Goal: Task Accomplishment & Management: Complete application form

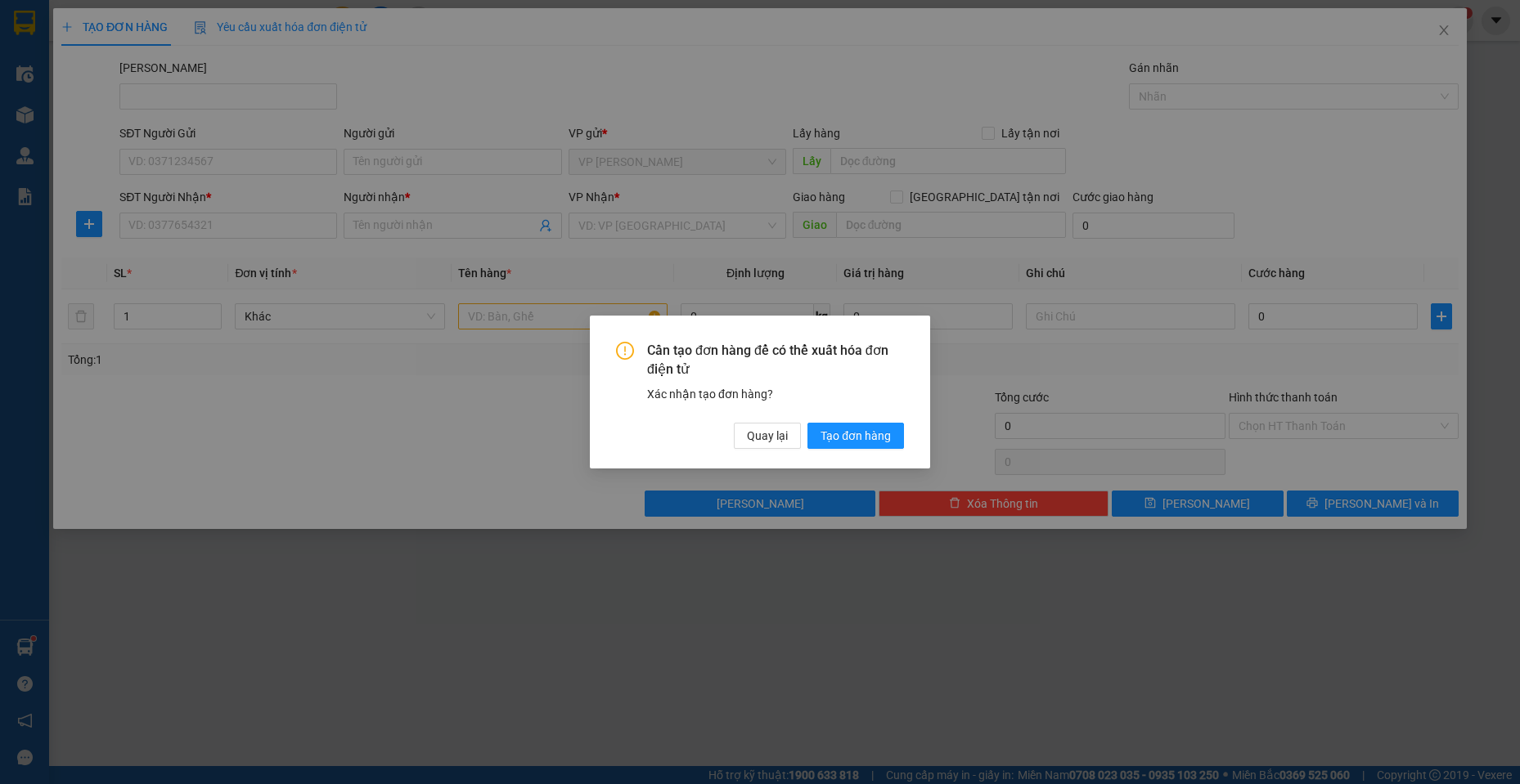
drag, startPoint x: 769, startPoint y: 415, endPoint x: 771, endPoint y: 436, distance: 21.1
click at [768, 417] on div "Cần tạo đơn hàng để có thể xuất hóa đơn điện tử Xác nhận tạo đơn hàng? Quay lại…" at bounding box center [760, 395] width 288 height 107
click at [771, 436] on span "Quay lại" at bounding box center [767, 435] width 41 height 18
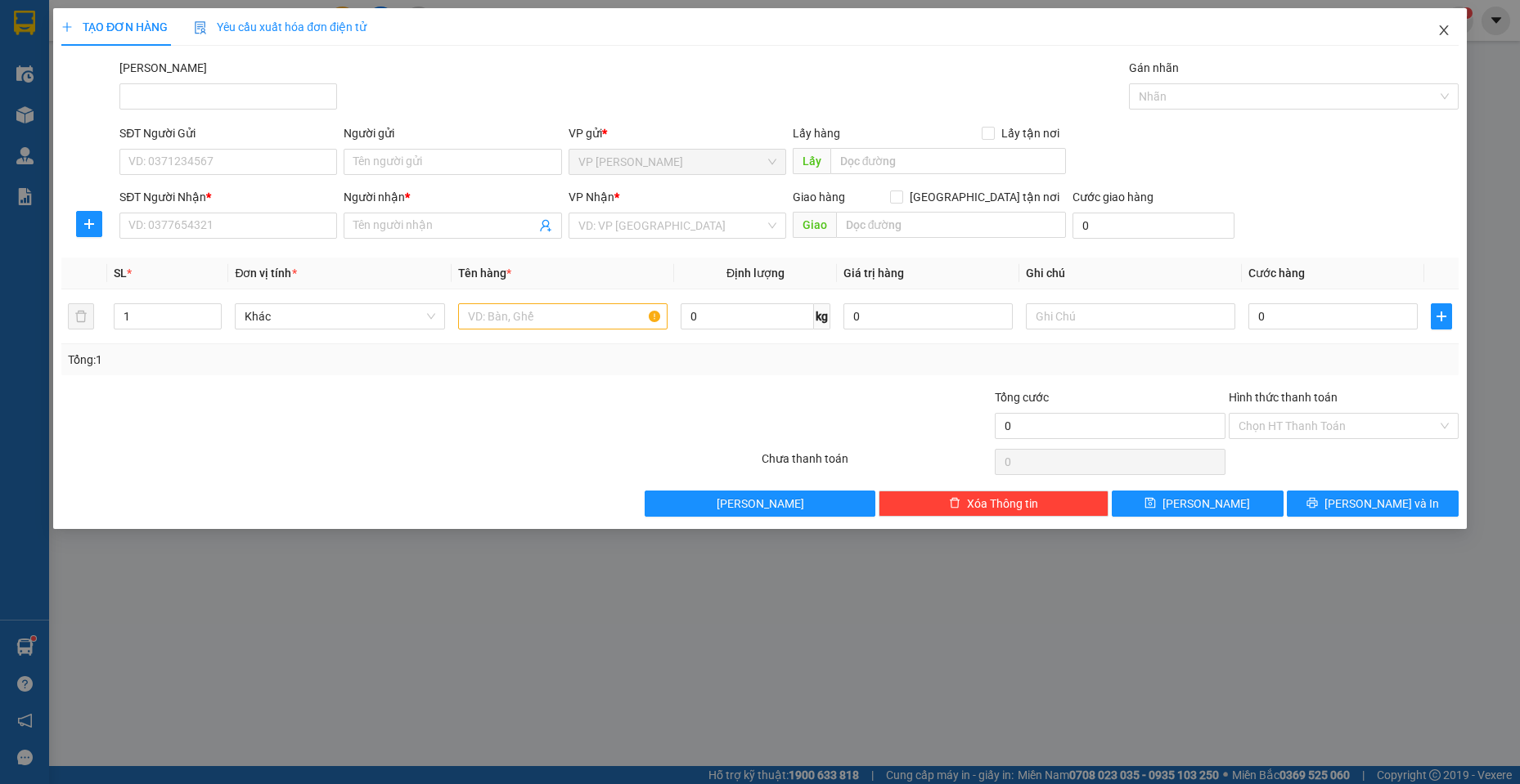
drag, startPoint x: 1442, startPoint y: 25, endPoint x: 146, endPoint y: 48, distance: 1296.2
click at [1439, 25] on icon "close" at bounding box center [1443, 30] width 13 height 13
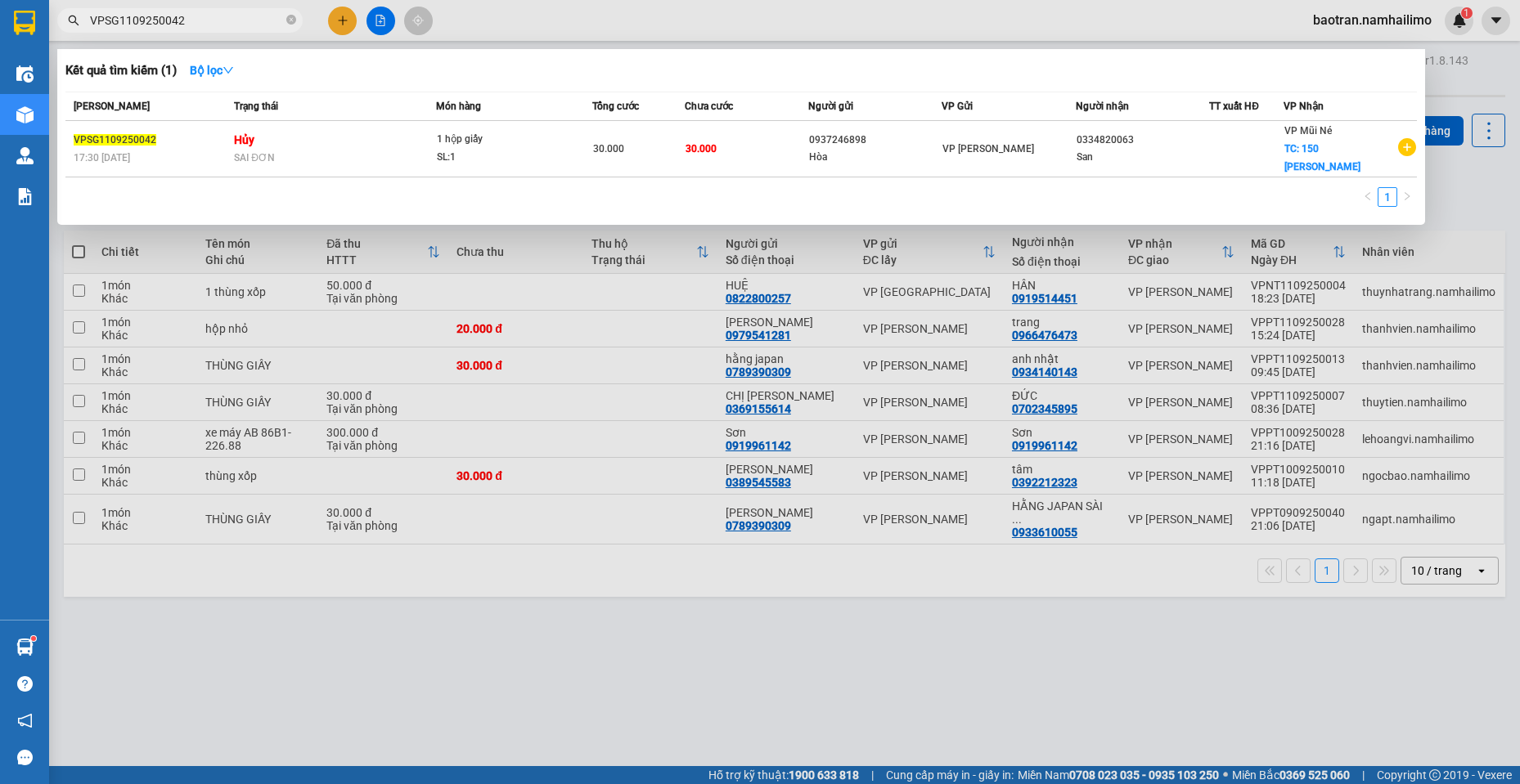
click at [191, 29] on input "VPSG1109250042" at bounding box center [187, 20] width 193 height 18
type input "O"
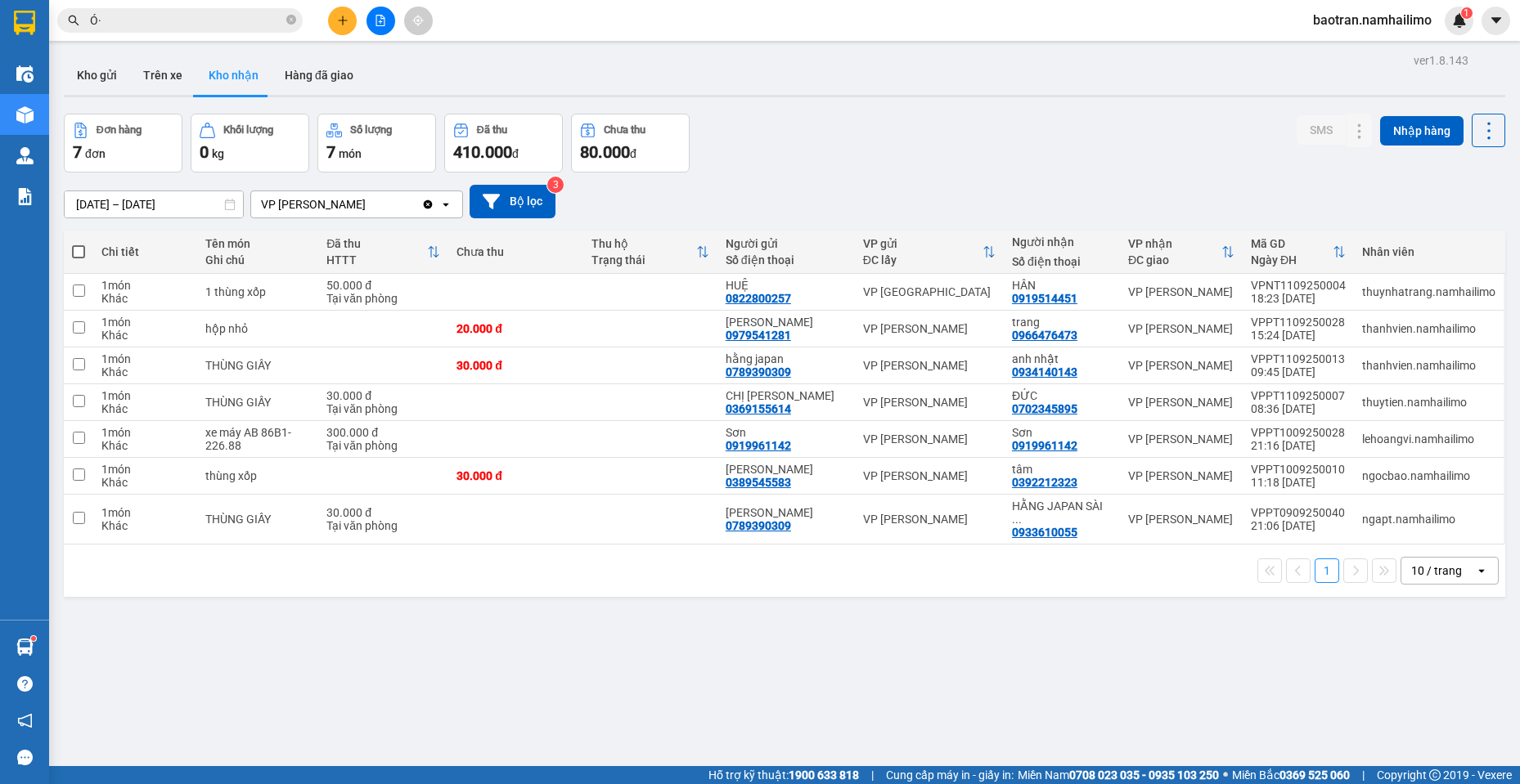
type input "Ó"
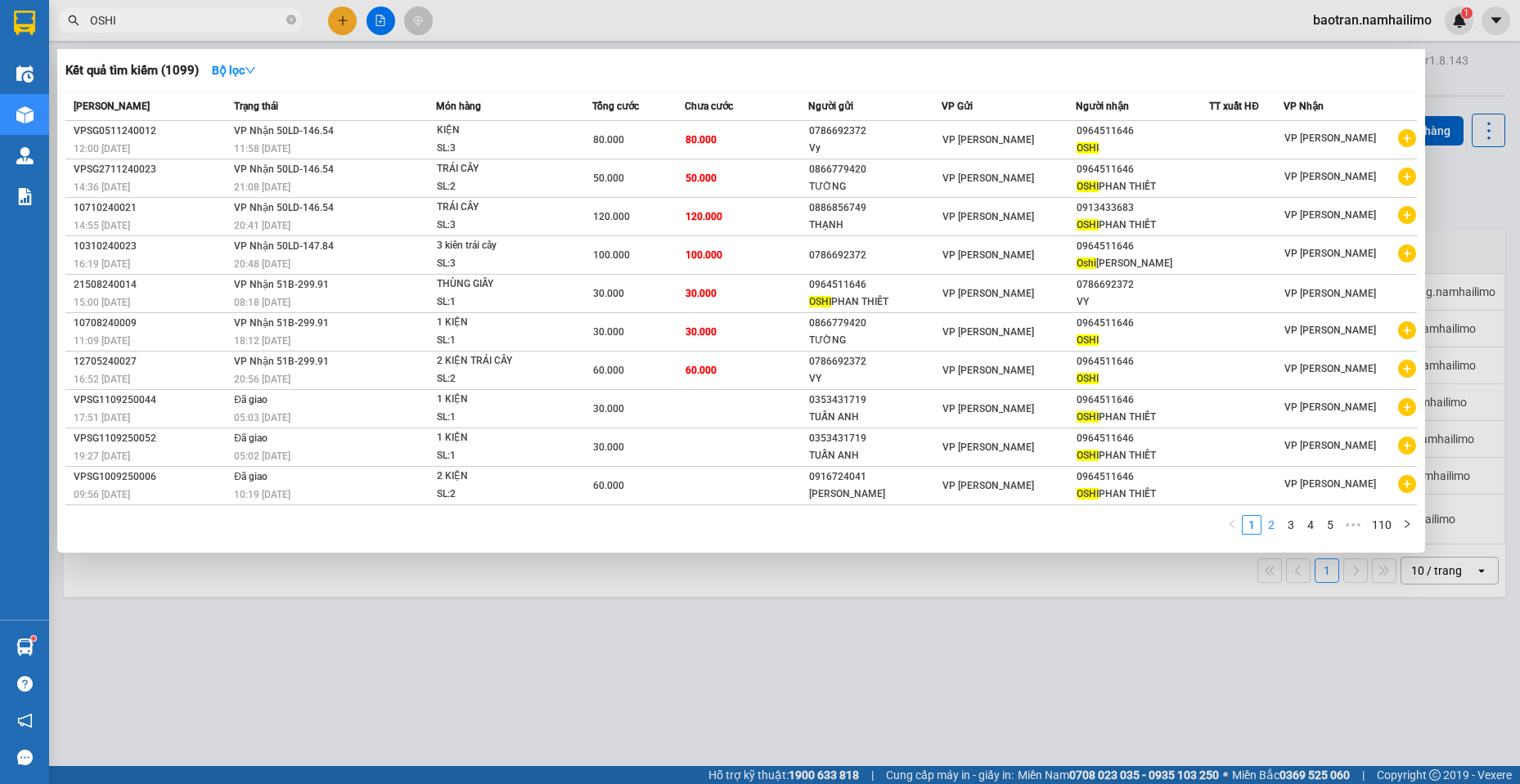
type input "OSHI"
click at [1271, 533] on link "2" at bounding box center [1271, 525] width 18 height 18
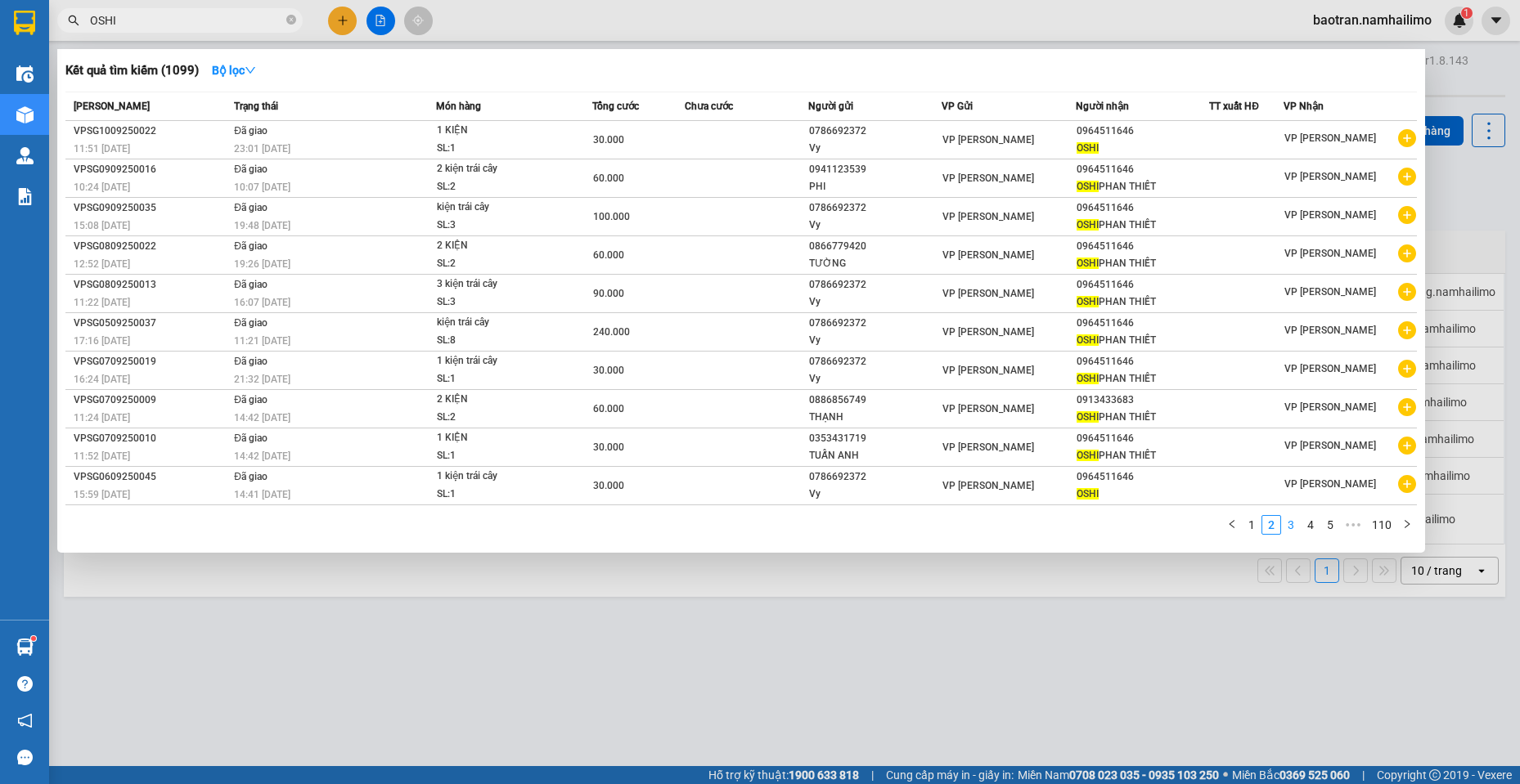
click at [1290, 526] on link "3" at bounding box center [1290, 525] width 18 height 18
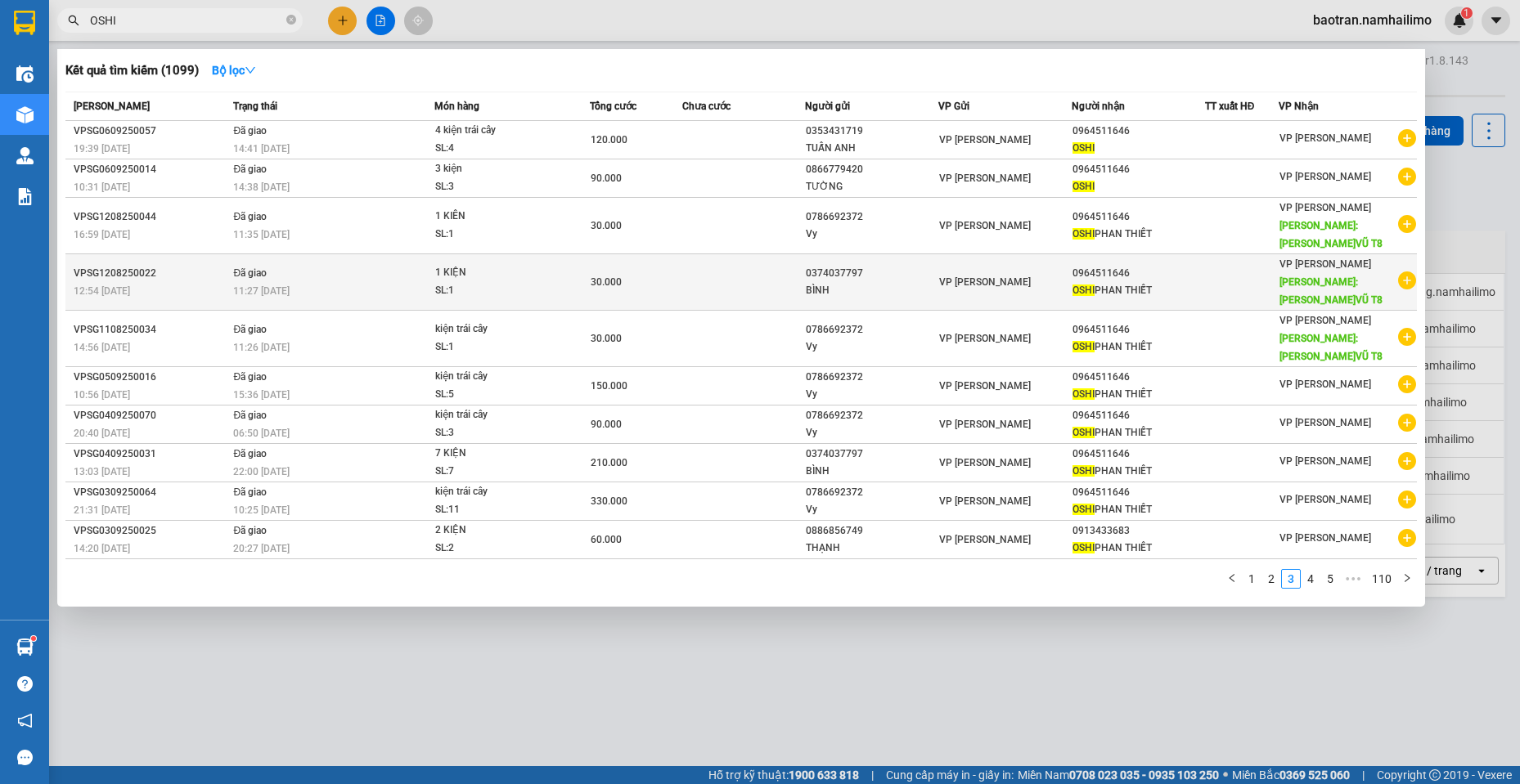
click at [1406, 284] on icon "plus-circle" at bounding box center [1407, 280] width 18 height 18
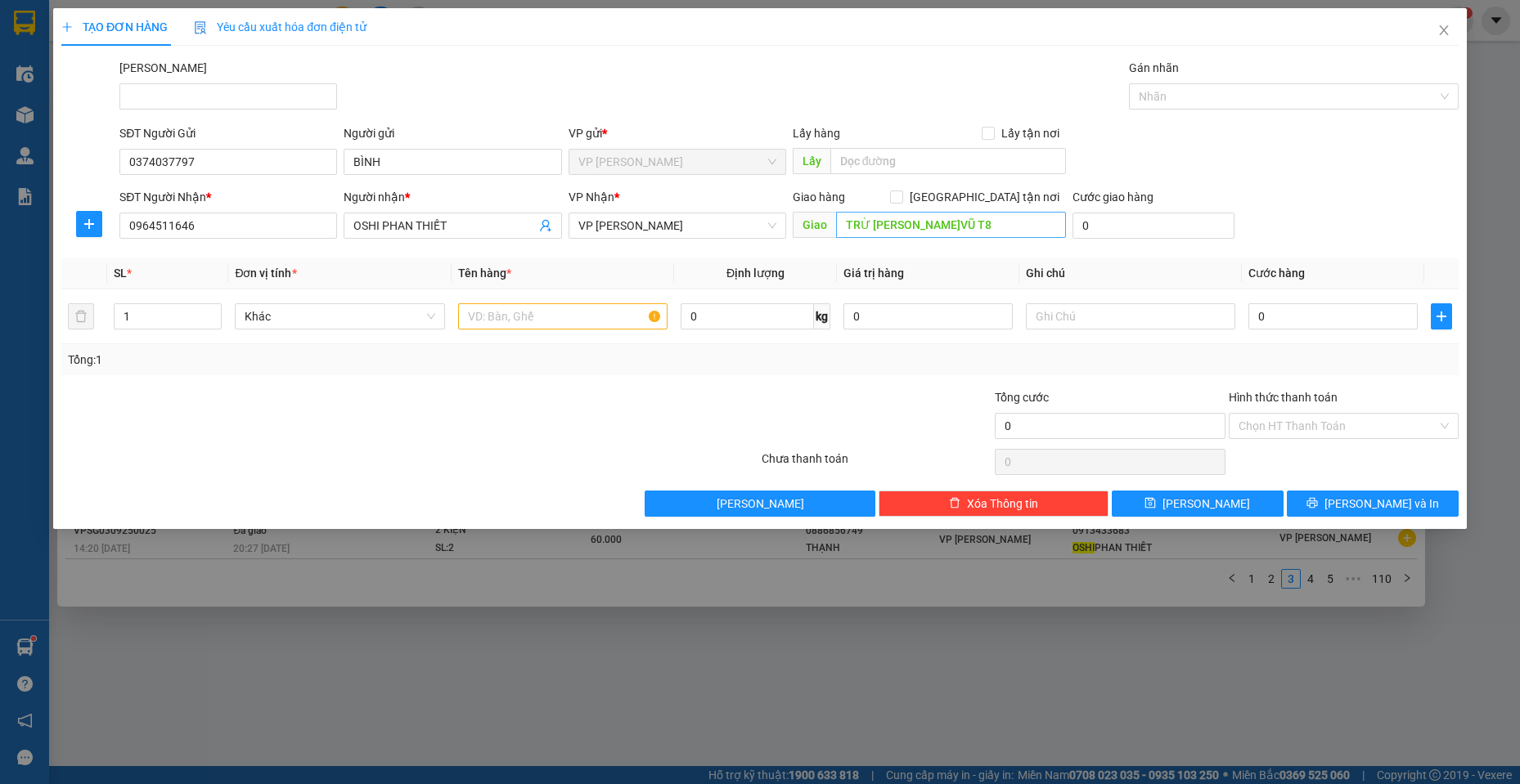
click at [913, 221] on div "Giao hàng [GEOGRAPHIC_DATA] tận nơi Giao TRỪ [PERSON_NAME]VŨ T8" at bounding box center [930, 216] width 274 height 57
click at [911, 227] on input "TRỪ [PERSON_NAME]VŨ T8" at bounding box center [951, 225] width 230 height 26
click at [619, 303] on div at bounding box center [563, 316] width 210 height 32
click at [575, 320] on input "text" at bounding box center [563, 316] width 210 height 26
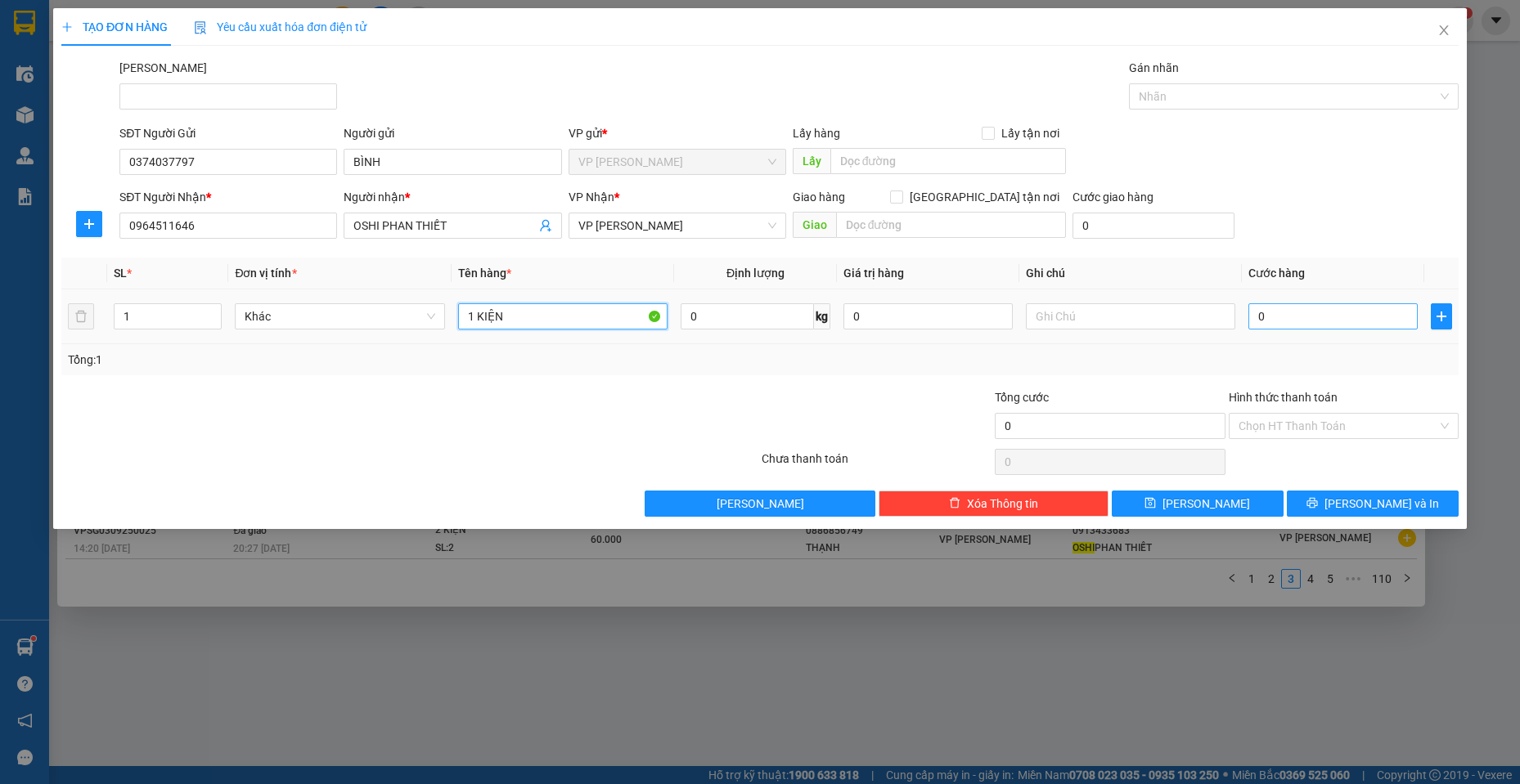
type input "1 KIỆN"
click at [1257, 324] on input "0" at bounding box center [1333, 316] width 169 height 26
type input "3"
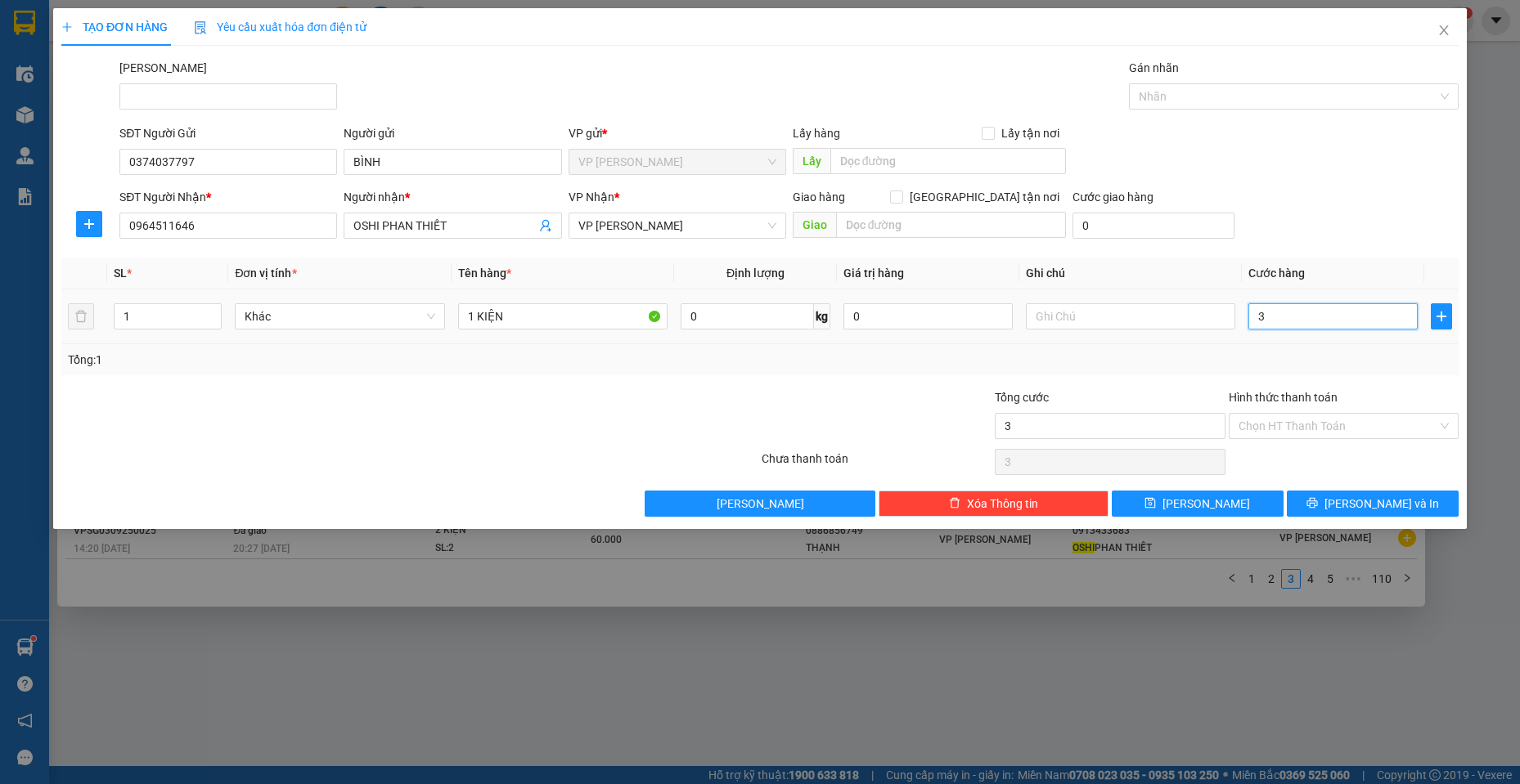
type input "30"
type input "300"
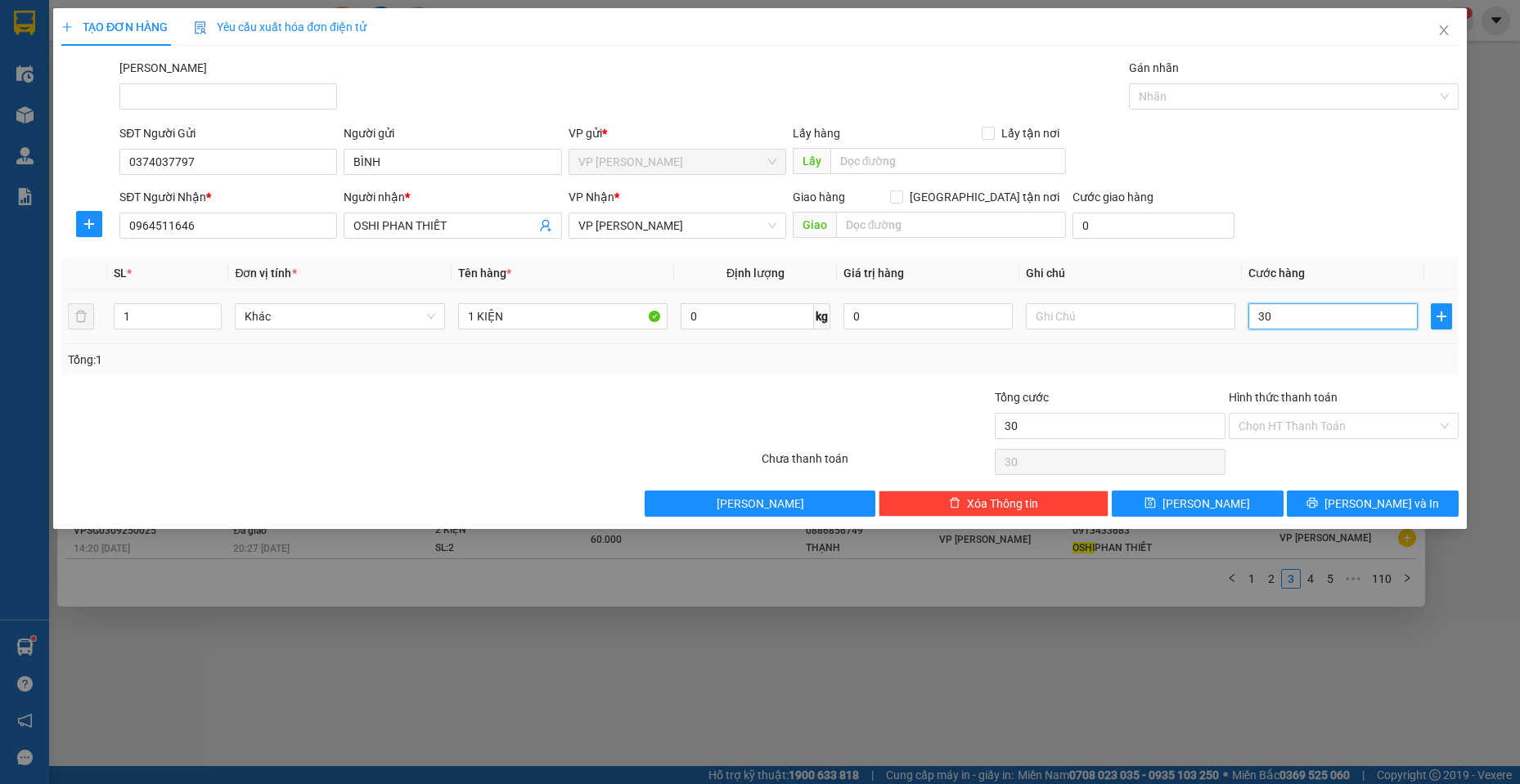
type input "300"
type input "3.000"
type input "30.000"
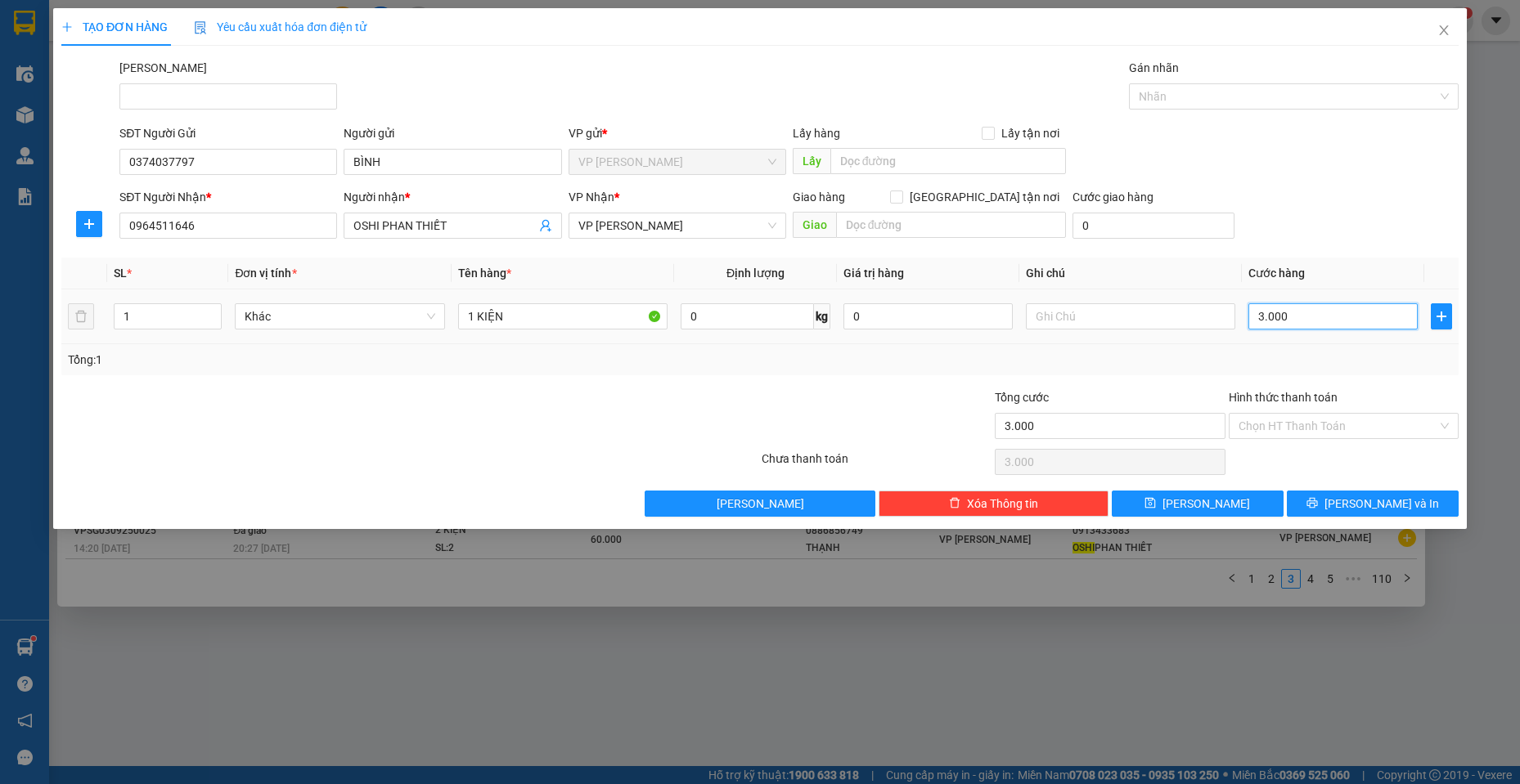
type input "30.000"
click at [1432, 503] on button "[PERSON_NAME] và In" at bounding box center [1373, 504] width 172 height 26
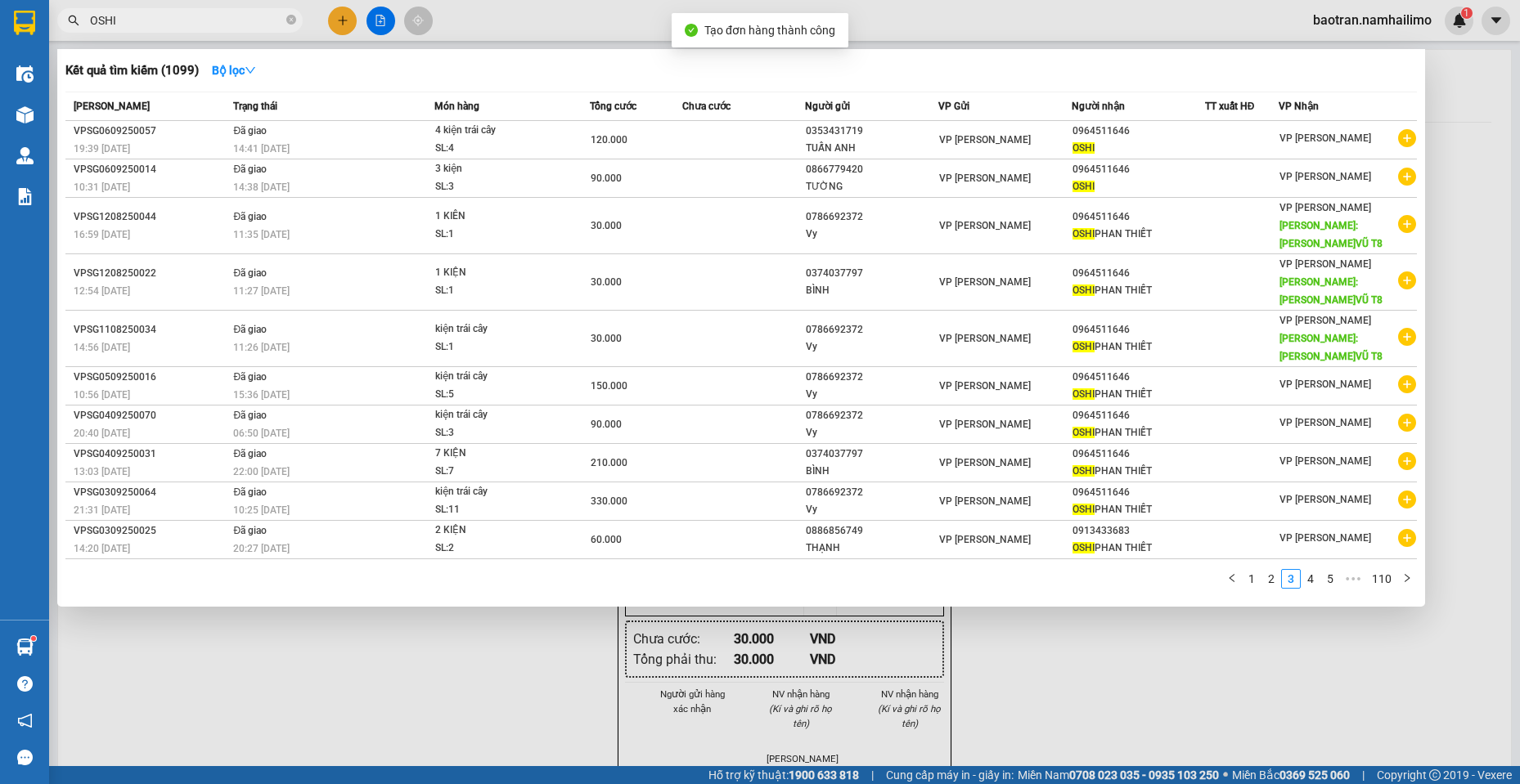
drag, startPoint x: 1037, startPoint y: 694, endPoint x: 857, endPoint y: 418, distance: 329.5
click at [1029, 681] on div at bounding box center [760, 392] width 1520 height 784
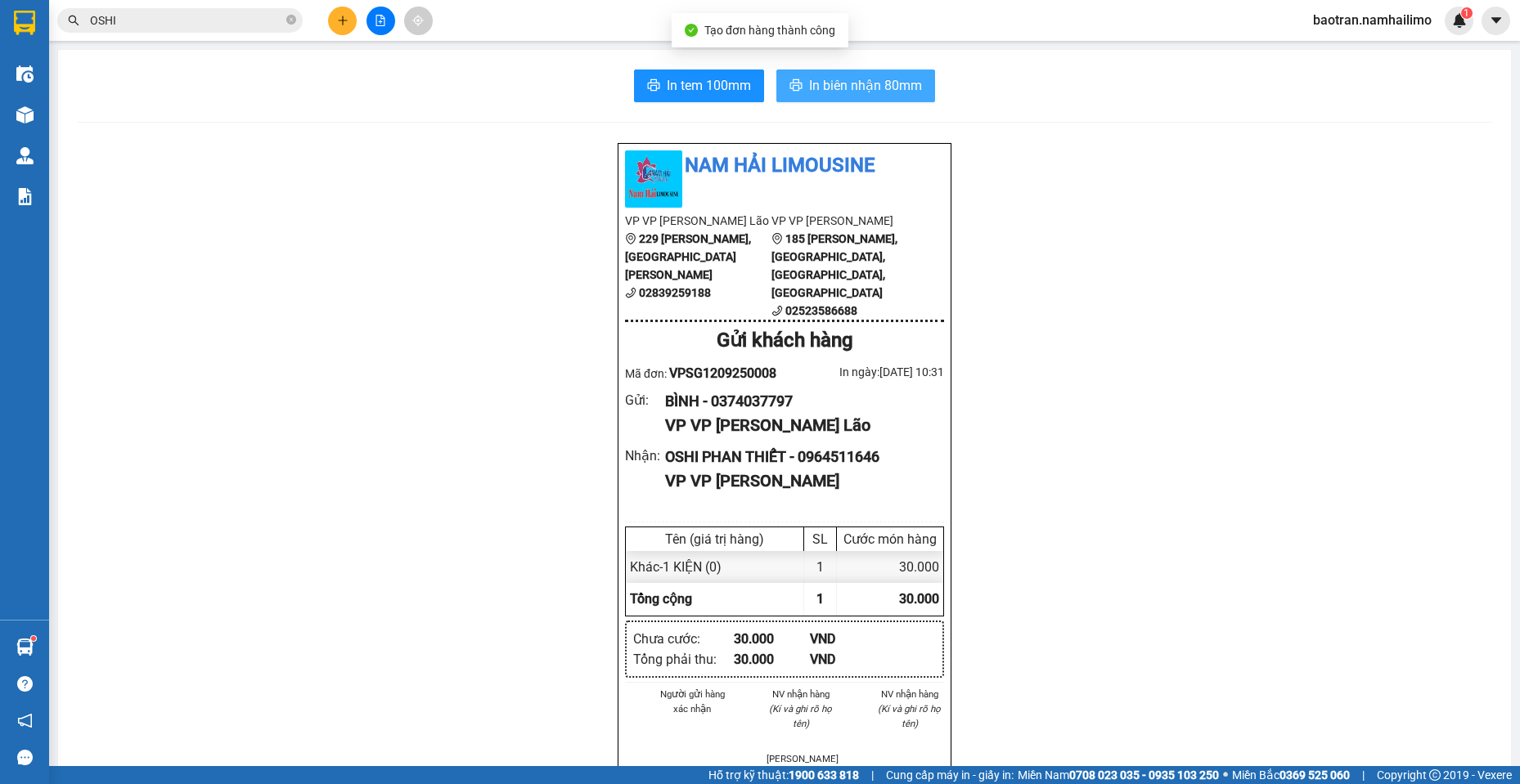
drag, startPoint x: 810, startPoint y: 92, endPoint x: 680, endPoint y: 16, distance: 150.6
click at [809, 92] on span "In biên nhận 80mm" at bounding box center [865, 85] width 113 height 20
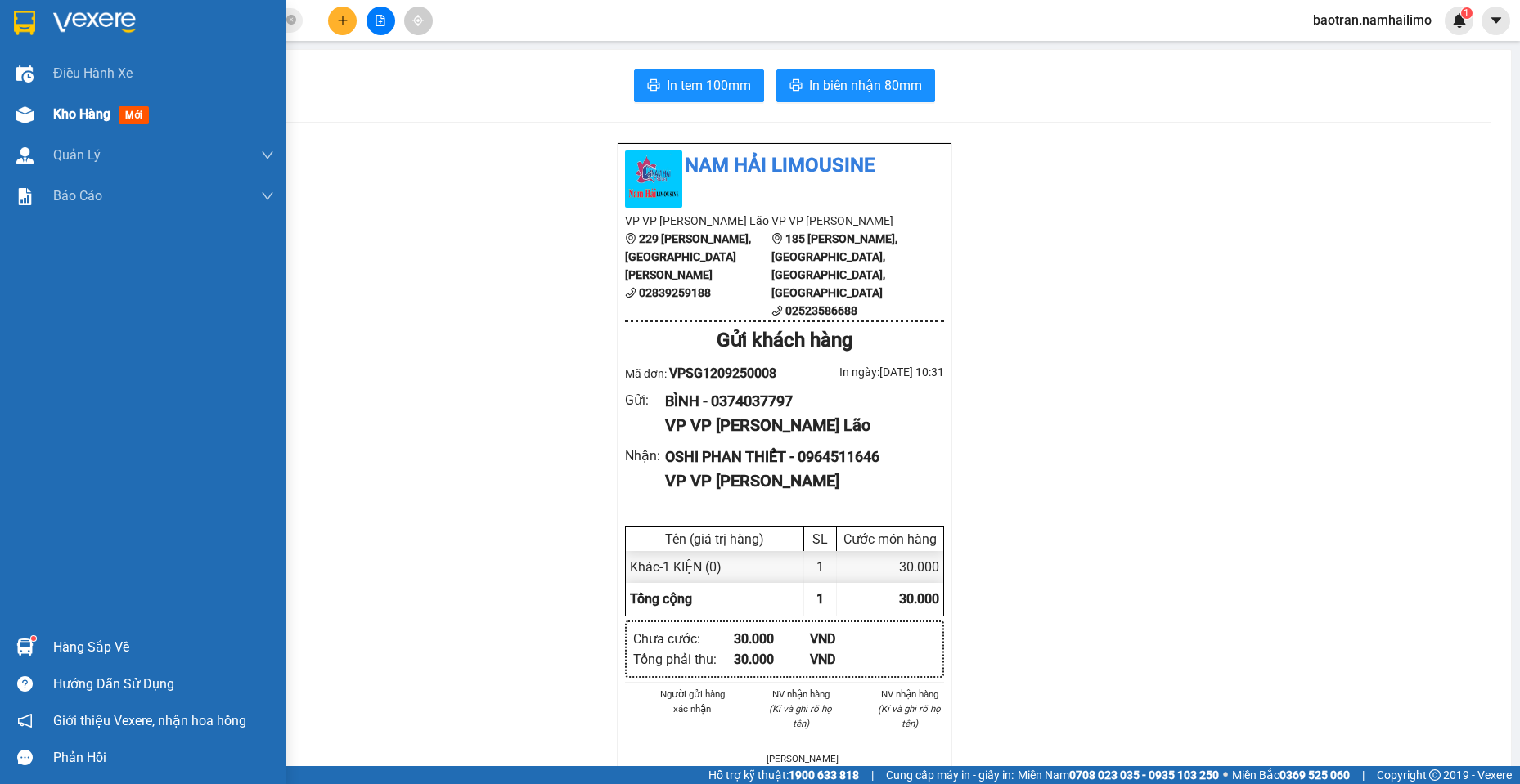
click at [35, 113] on div at bounding box center [25, 115] width 29 height 29
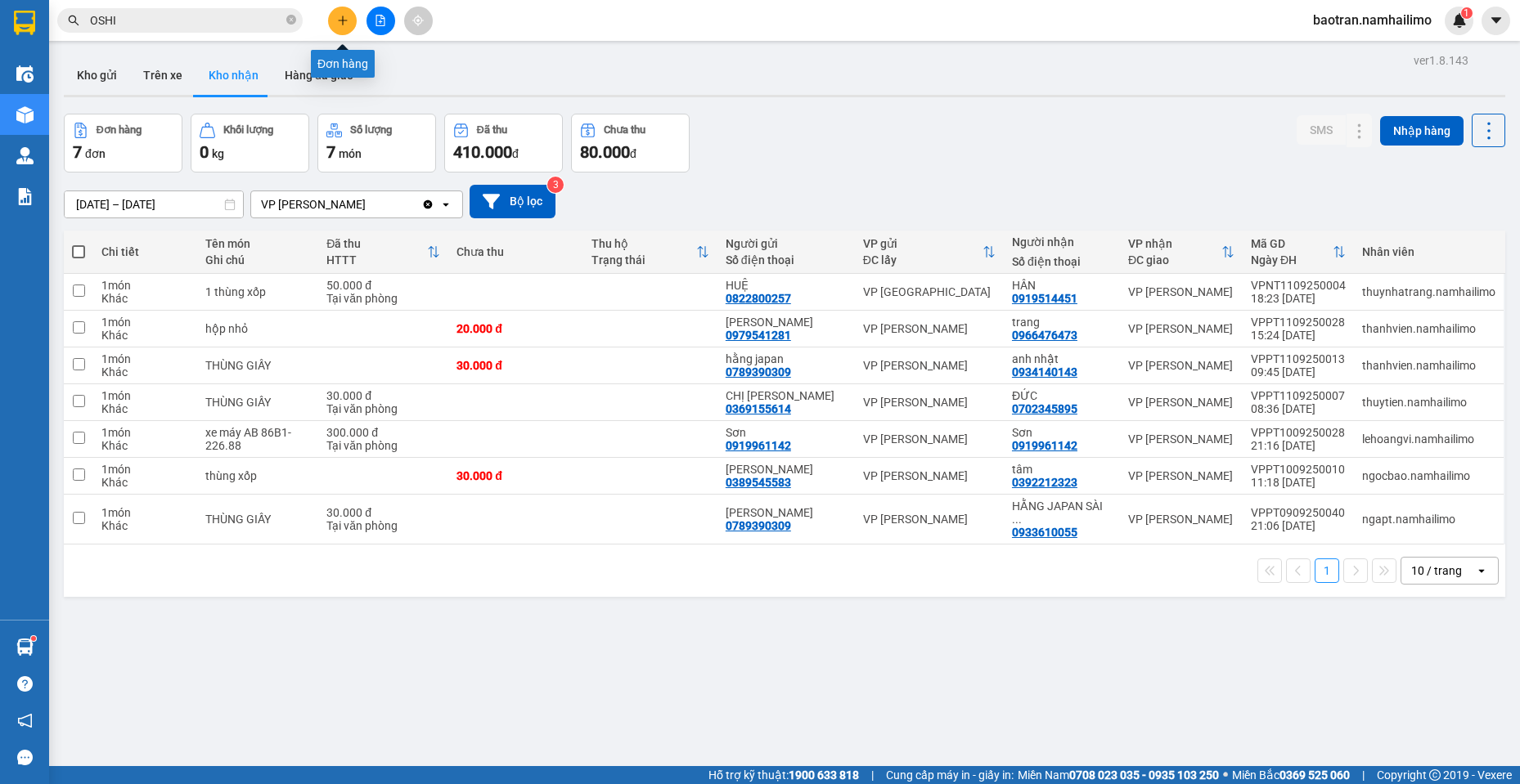
click at [342, 28] on button at bounding box center [342, 20] width 29 height 29
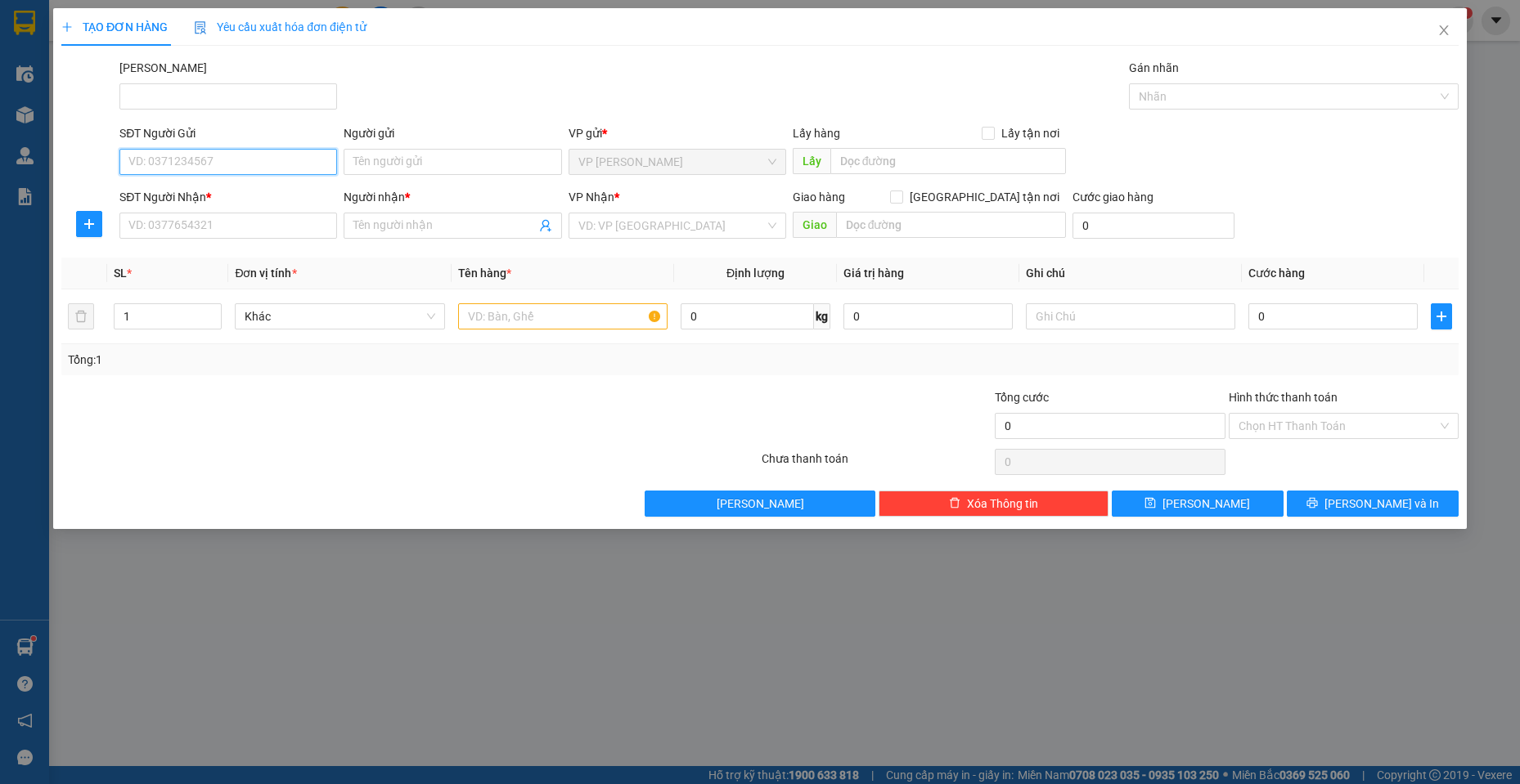
drag, startPoint x: 281, startPoint y: 163, endPoint x: 272, endPoint y: 159, distance: 9.8
click at [280, 163] on input "SĐT Người Gửi" at bounding box center [228, 162] width 217 height 26
click at [261, 192] on div "0933854220 - Tuyến" at bounding box center [229, 194] width 198 height 18
type input "0933854220"
type input "Tuyến"
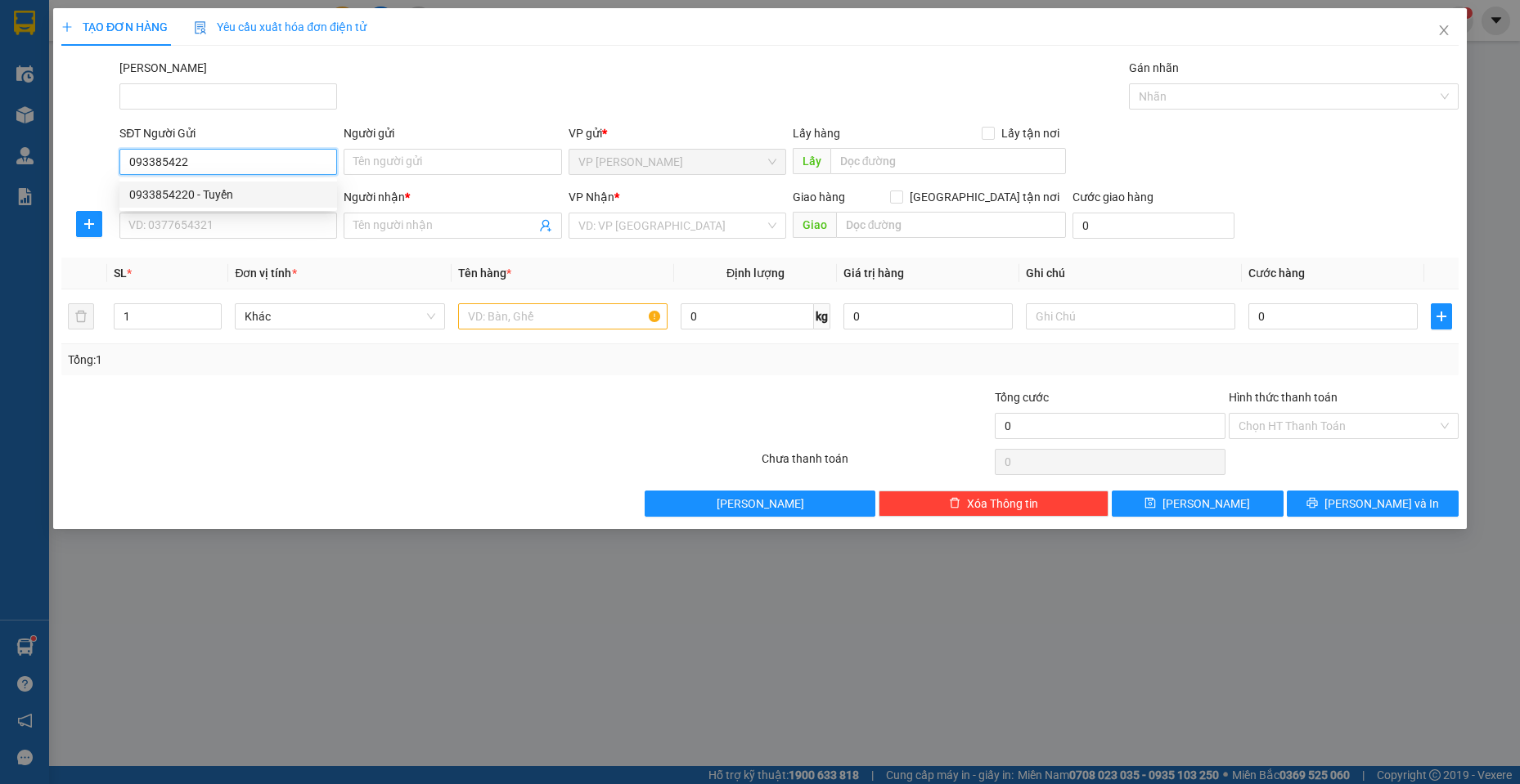
type input "0937778424"
type input "[PERSON_NAME]"
type input "30.000"
type input "0933854220"
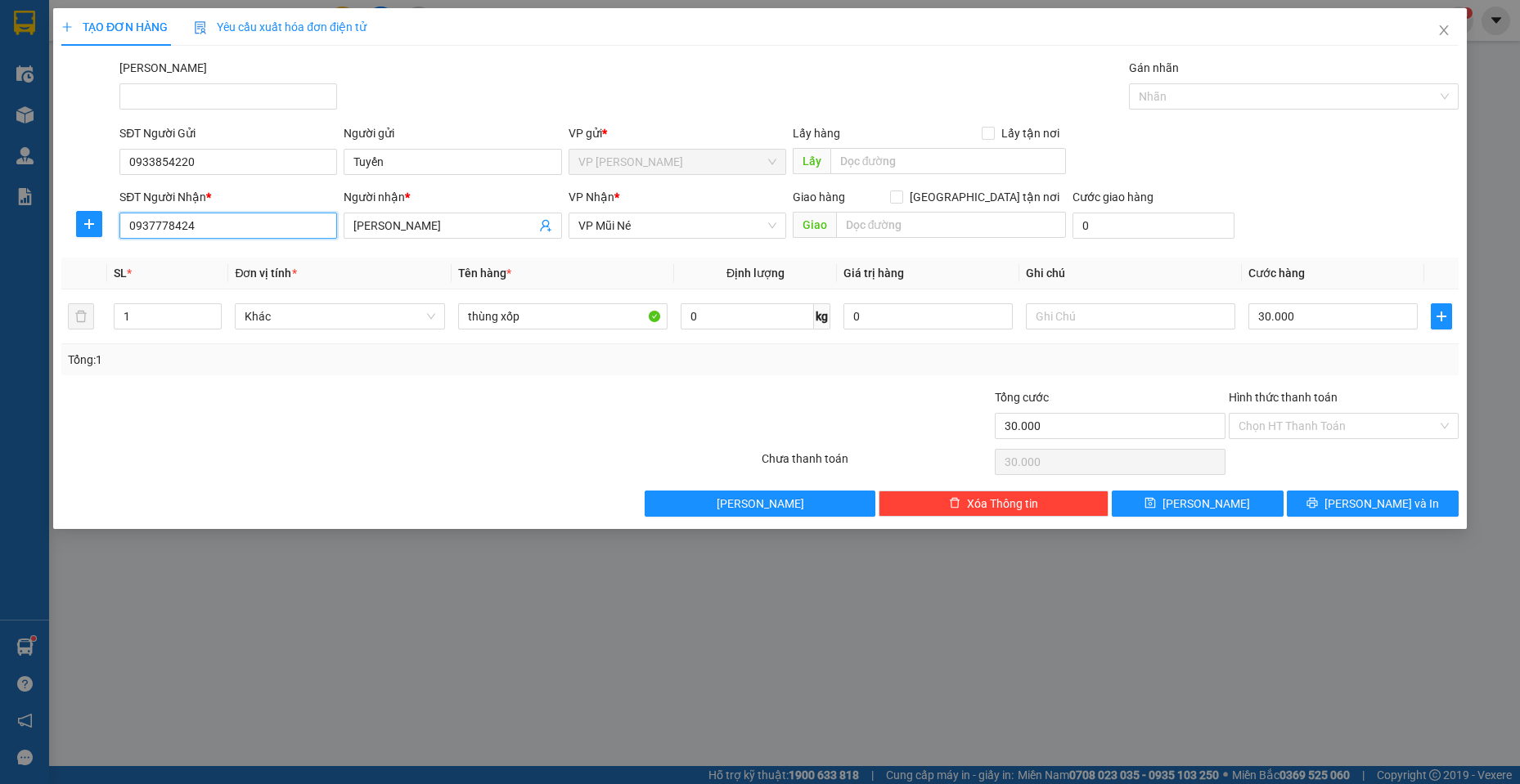
click at [231, 231] on input "0937778424" at bounding box center [228, 226] width 217 height 26
click at [579, 270] on th "Tên hàng *" at bounding box center [562, 273] width 223 height 32
click at [1358, 505] on button "[PERSON_NAME] và In" at bounding box center [1373, 504] width 172 height 26
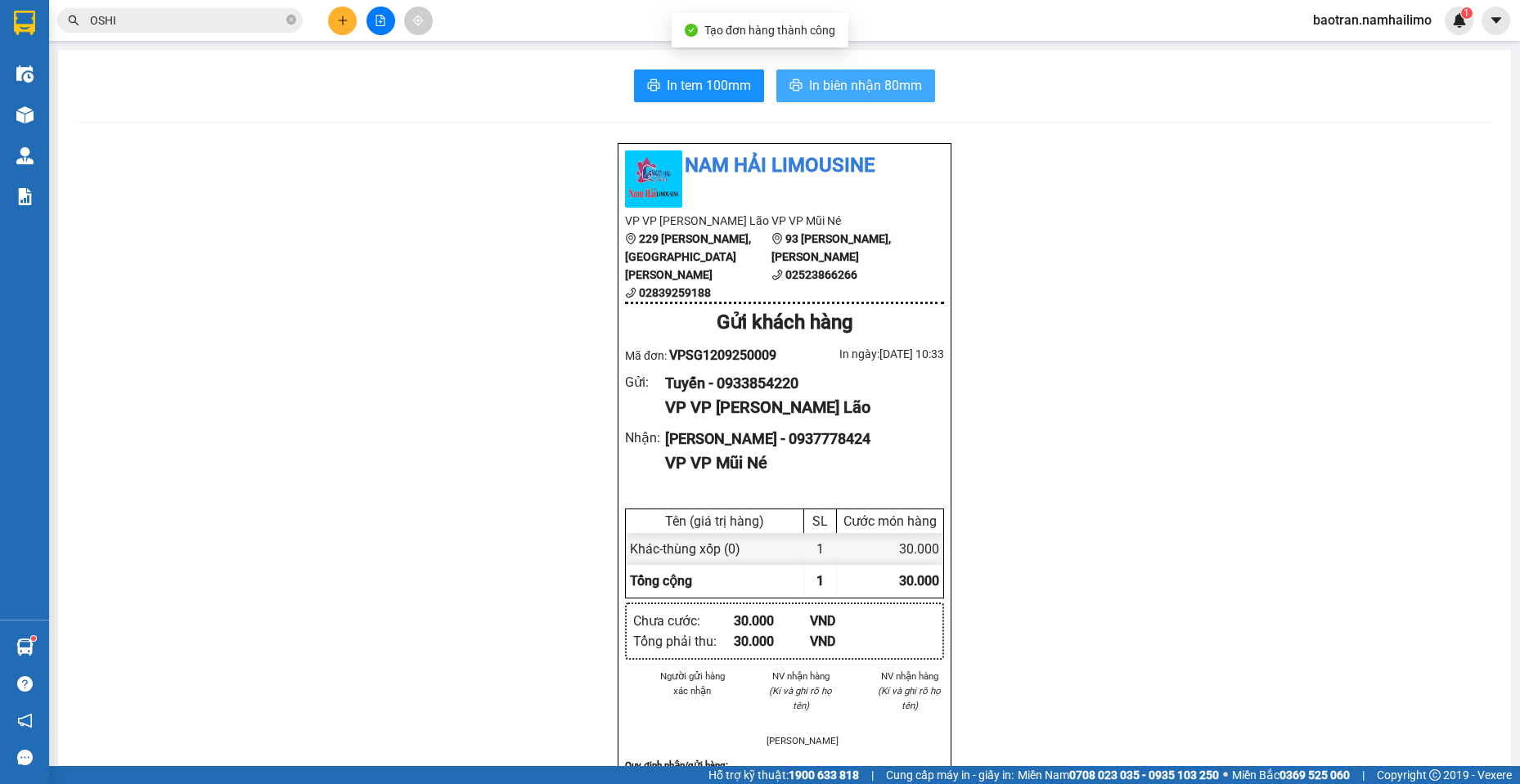
click at [814, 84] on span "In biên nhận 80mm" at bounding box center [865, 85] width 113 height 20
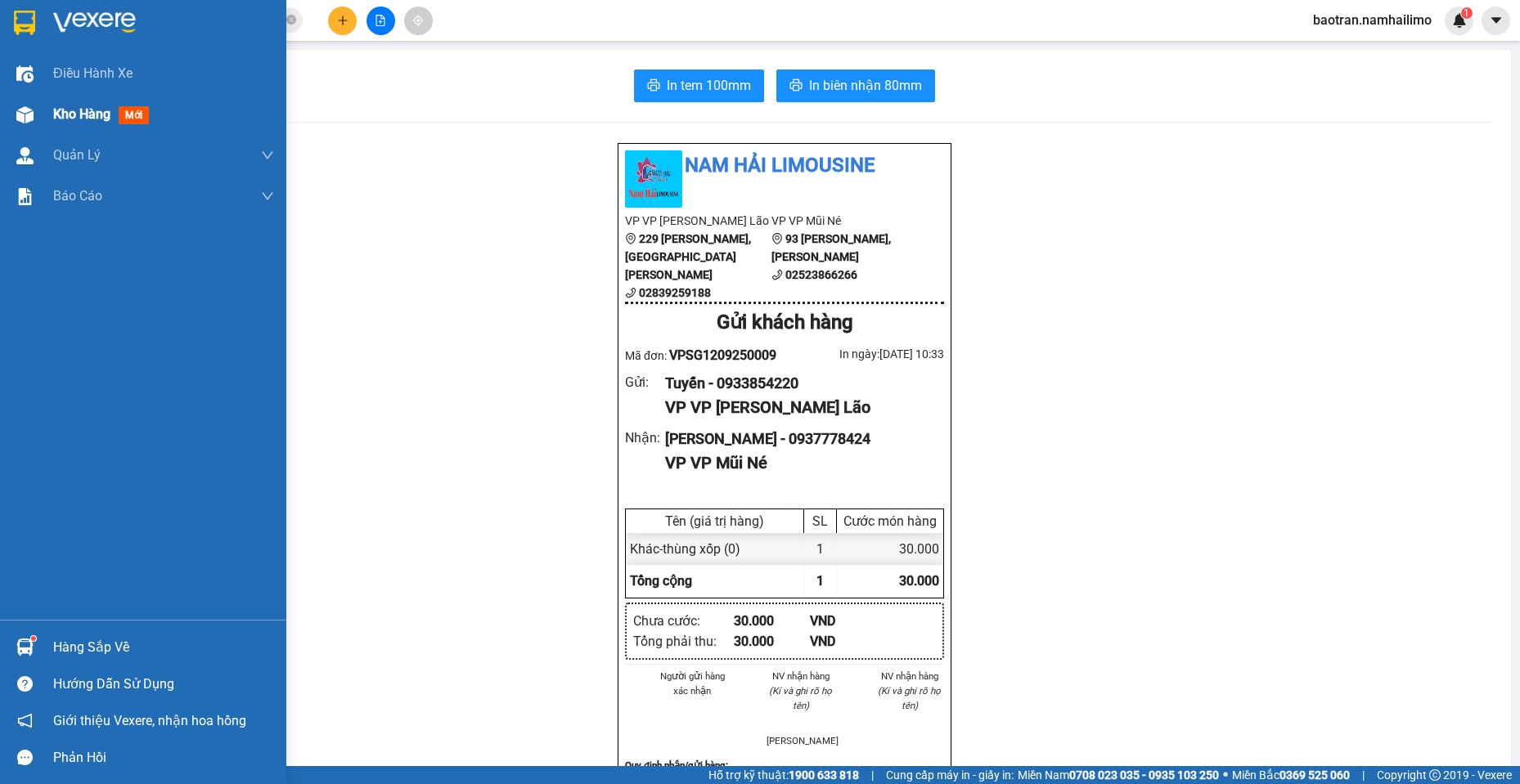
click at [76, 101] on div "Kho hàng mới" at bounding box center [164, 114] width 221 height 41
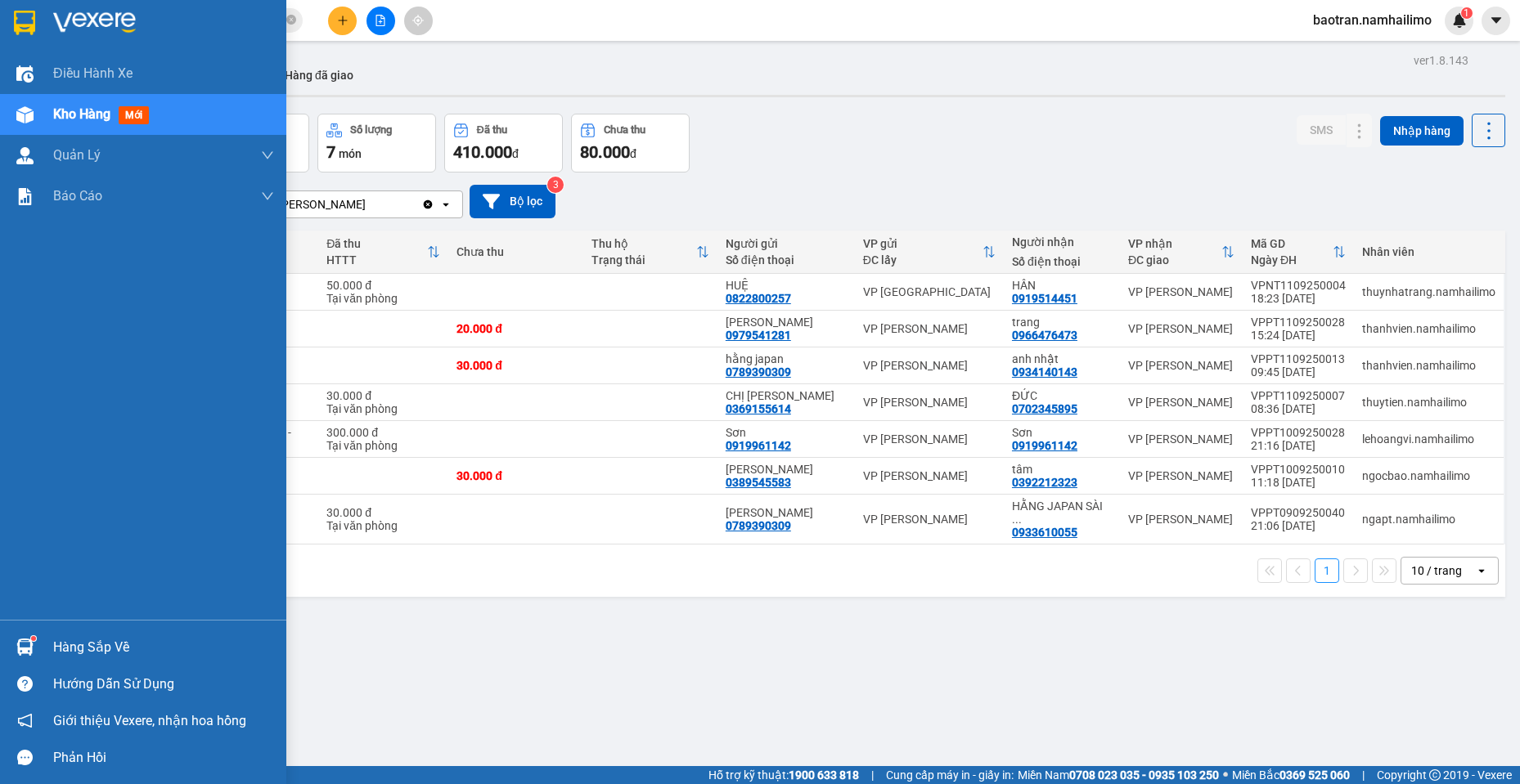
click at [39, 642] on div "Hàng sắp về" at bounding box center [143, 647] width 286 height 37
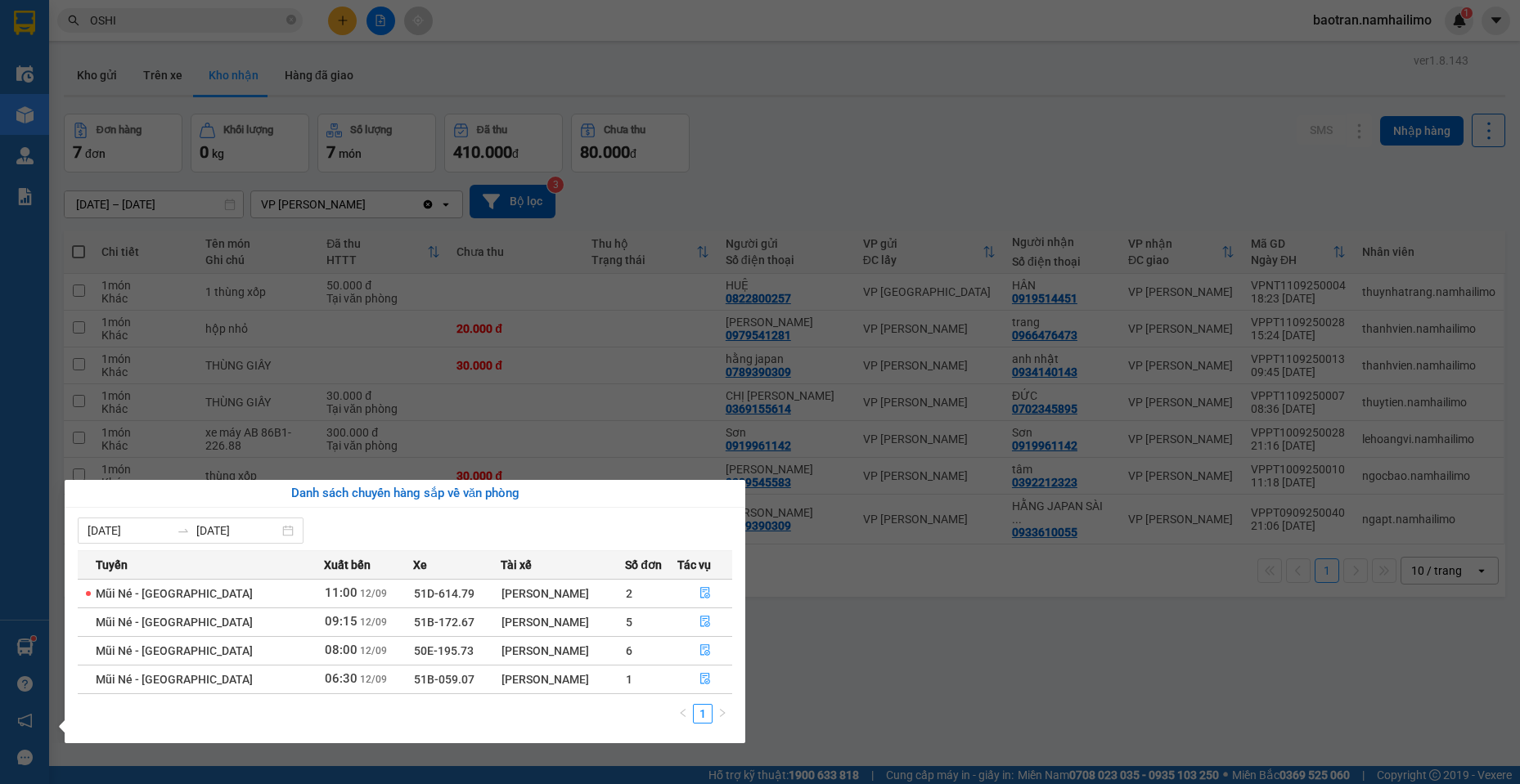
drag, startPoint x: 526, startPoint y: 556, endPoint x: 519, endPoint y: 551, distance: 8.6
click at [520, 553] on th "Tài xế" at bounding box center [562, 564] width 125 height 29
click at [705, 682] on icon "file-done" at bounding box center [704, 678] width 11 height 11
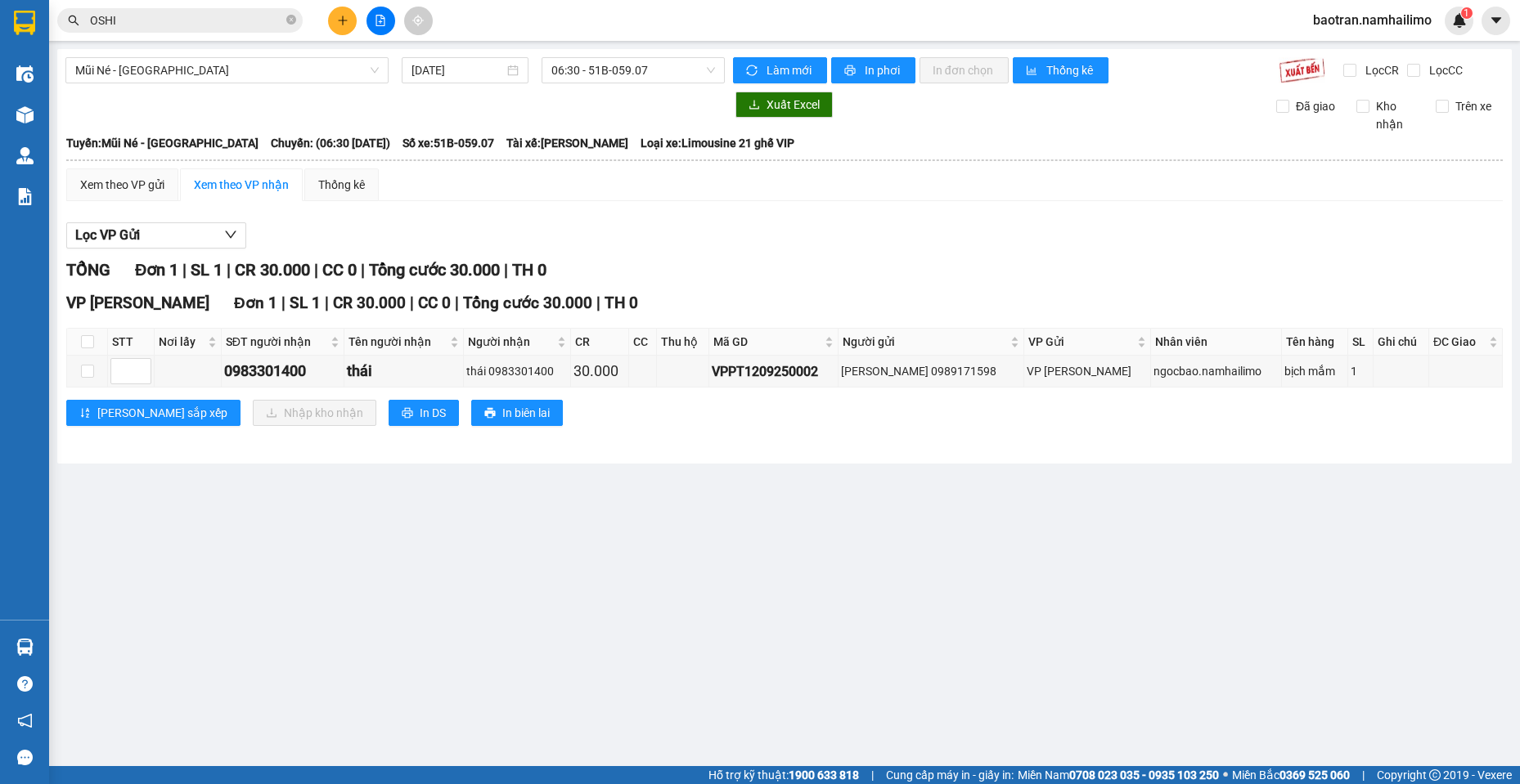
click at [90, 331] on th at bounding box center [88, 342] width 41 height 27
click at [90, 333] on label at bounding box center [87, 342] width 13 height 18
click at [90, 335] on input "checkbox" at bounding box center [87, 342] width 13 height 13
checkbox input "true"
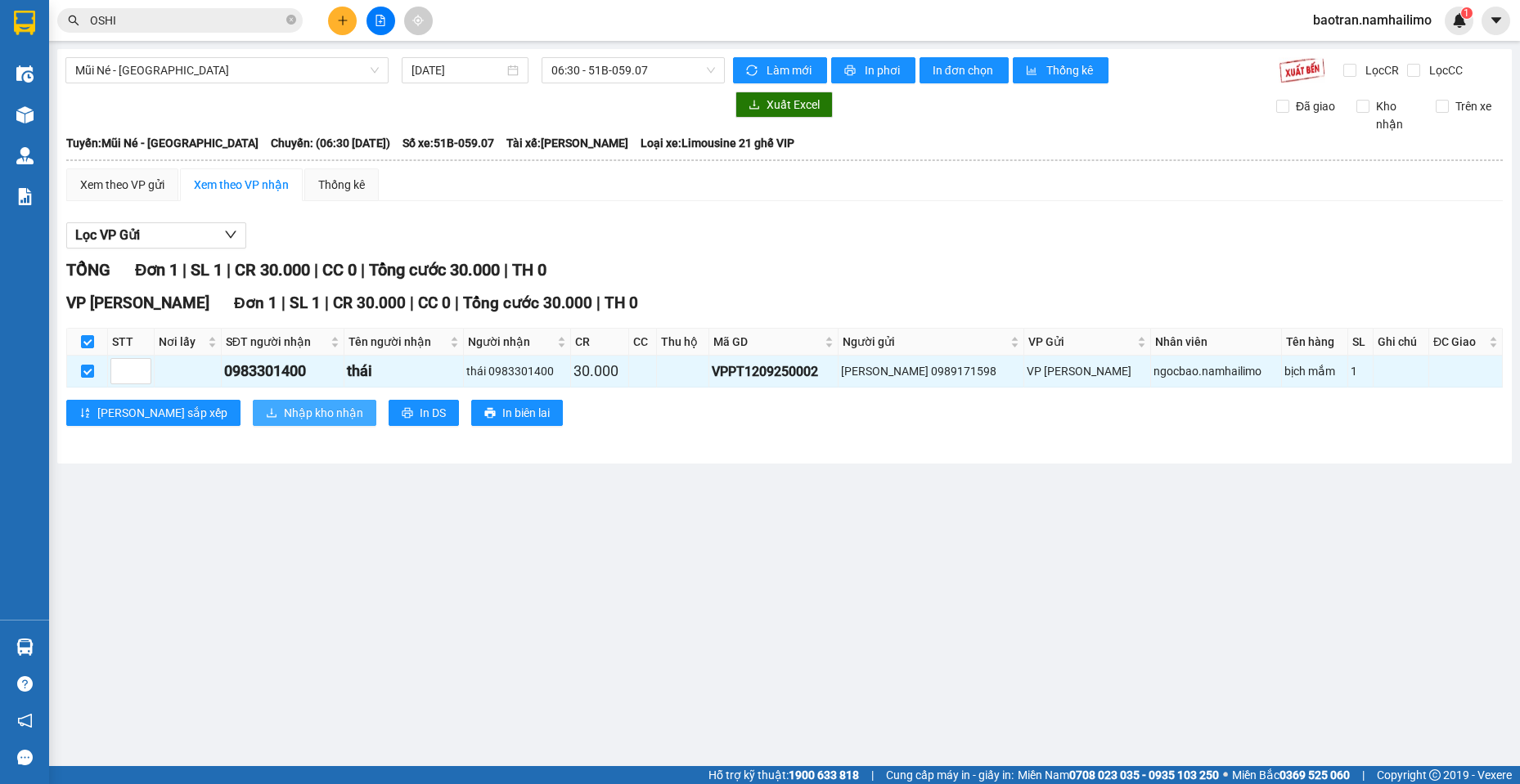
drag, startPoint x: 238, startPoint y: 423, endPoint x: 247, endPoint y: 426, distance: 9.5
click at [252, 425] on button "Nhập kho nhận" at bounding box center [314, 413] width 124 height 26
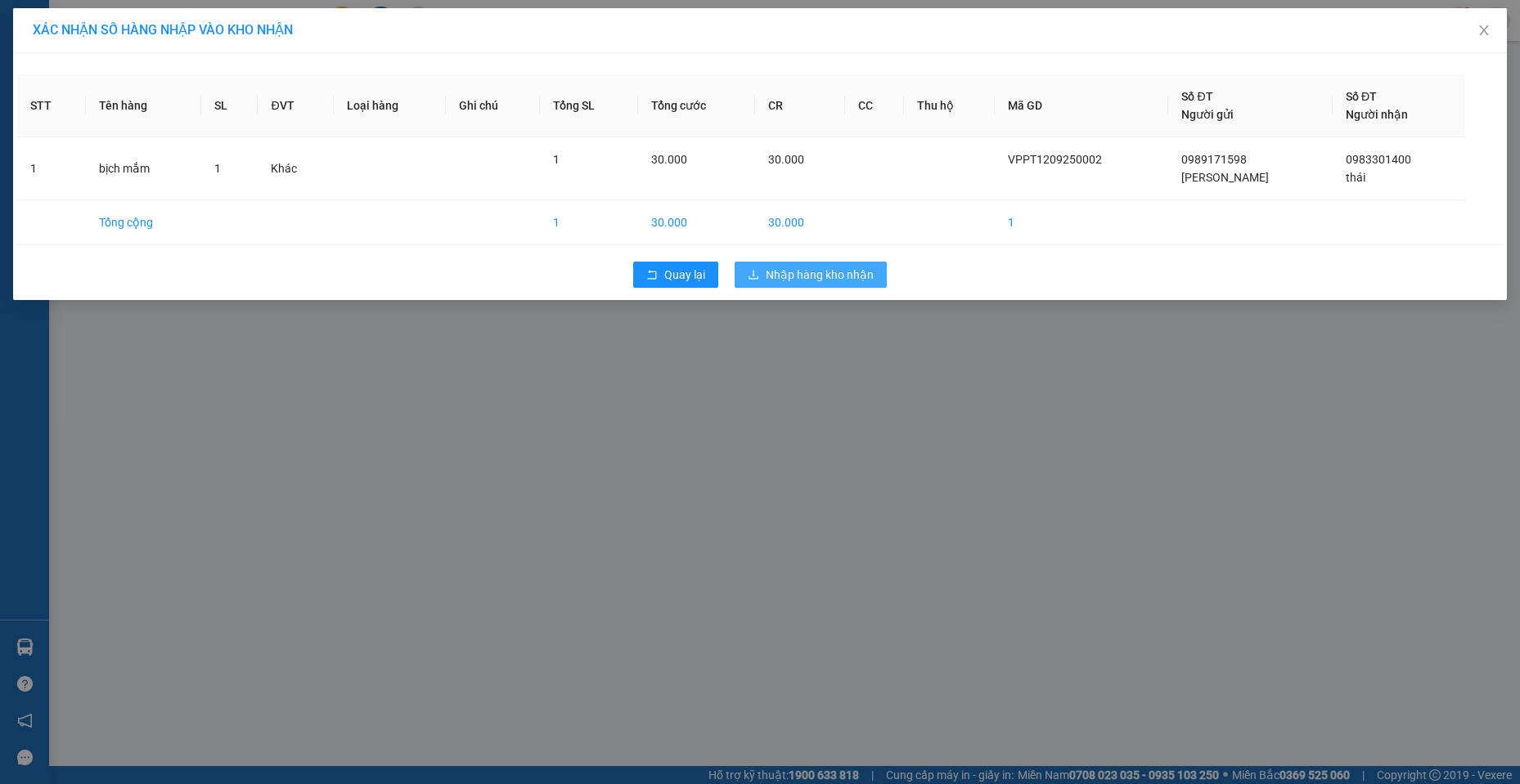
click at [841, 274] on span "Nhập hàng kho nhận" at bounding box center [819, 274] width 108 height 18
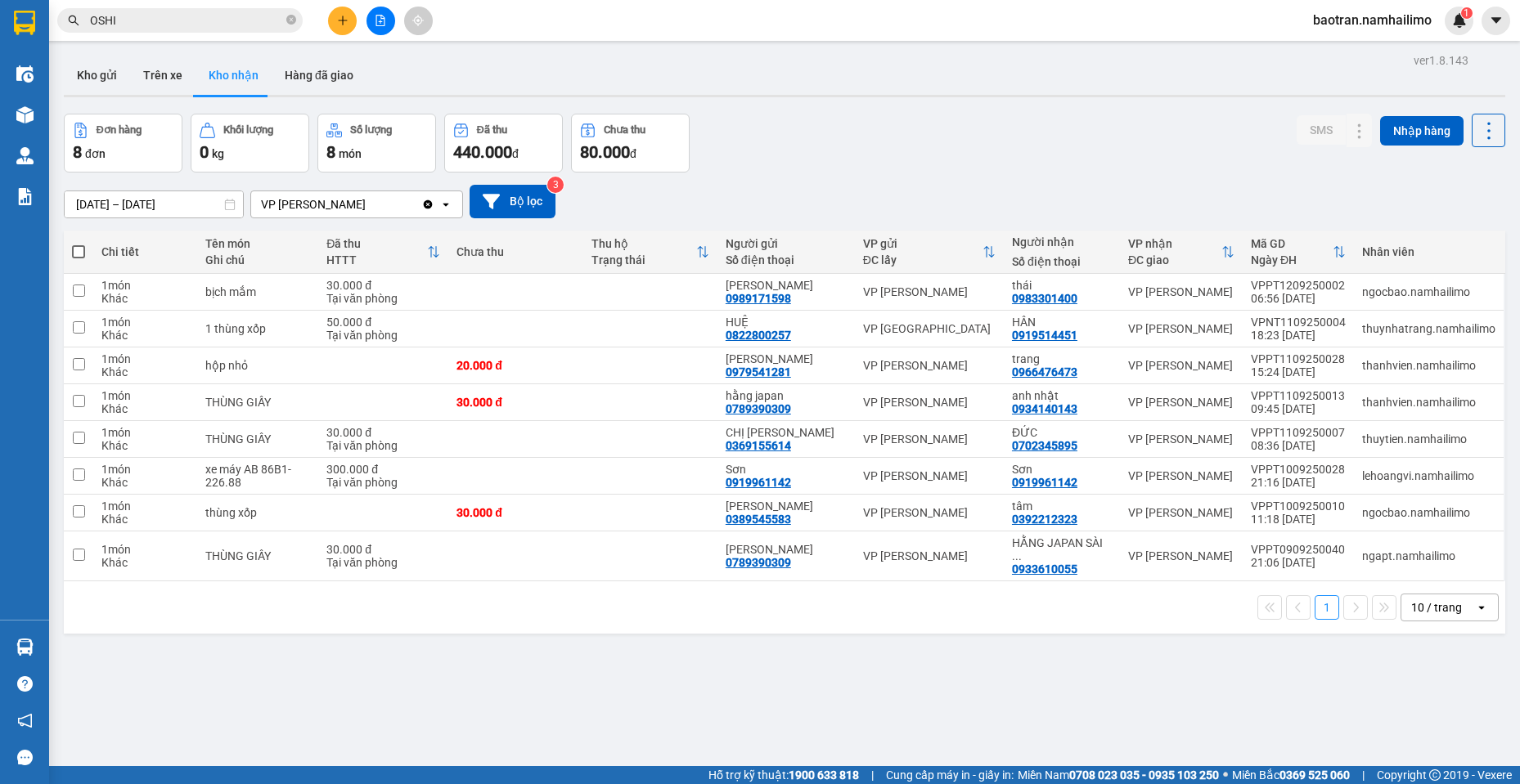
click at [235, 639] on div "ver 1.8.143 Kho gửi Trên xe Kho nhận Hàng đã giao Đơn hàng 8 đơn Khối lượng 0 k…" at bounding box center [784, 441] width 1454 height 784
click at [1423, 182] on div "[DATE] – [DATE] Press the down arrow key to interact with the calendar and sele…" at bounding box center [784, 201] width 1441 height 58
click at [1321, 512] on icon at bounding box center [1326, 512] width 11 height 11
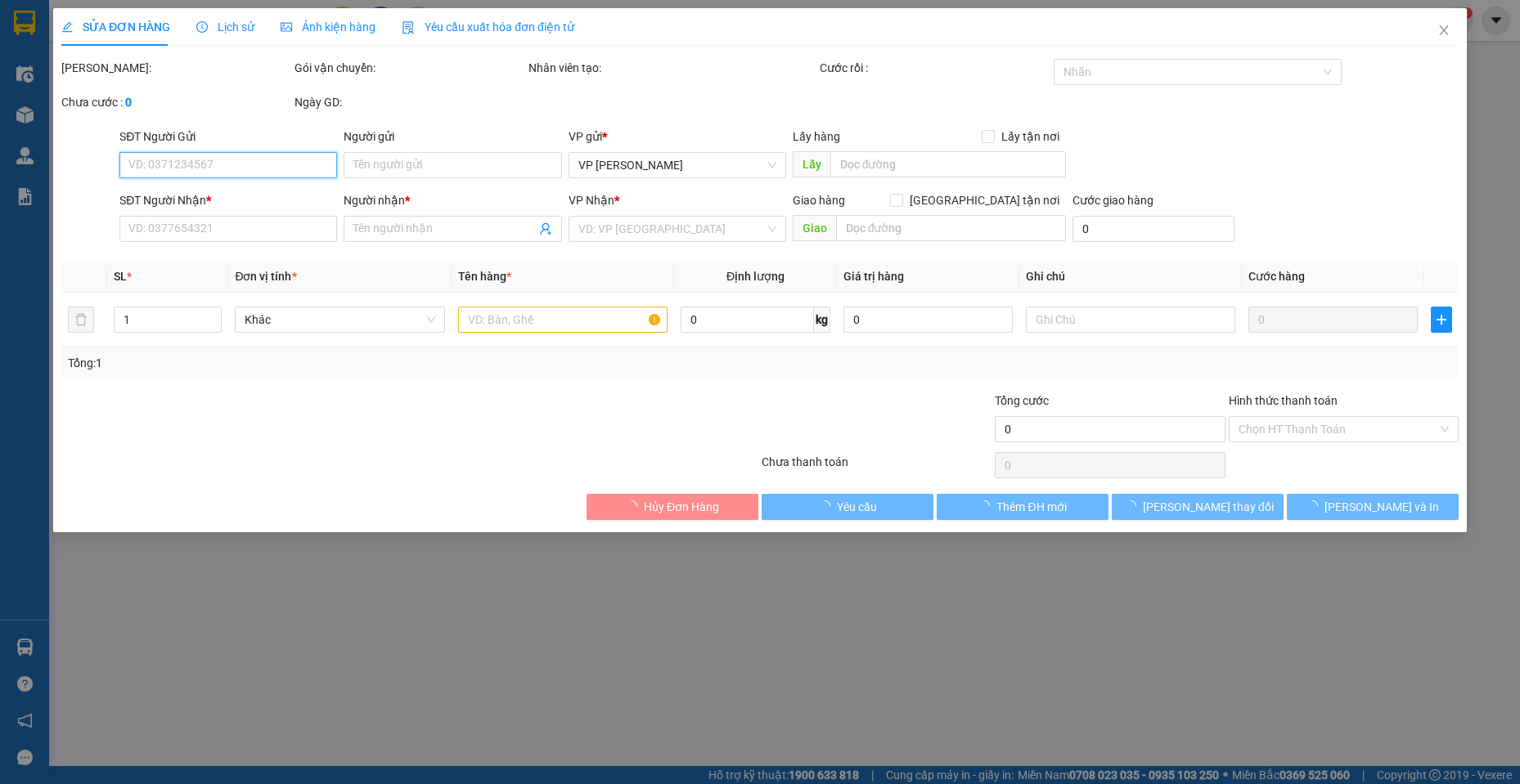
type input "0389545583"
type input "[PERSON_NAME]"
type input "0392212323"
type input "tâm"
type input "30.000"
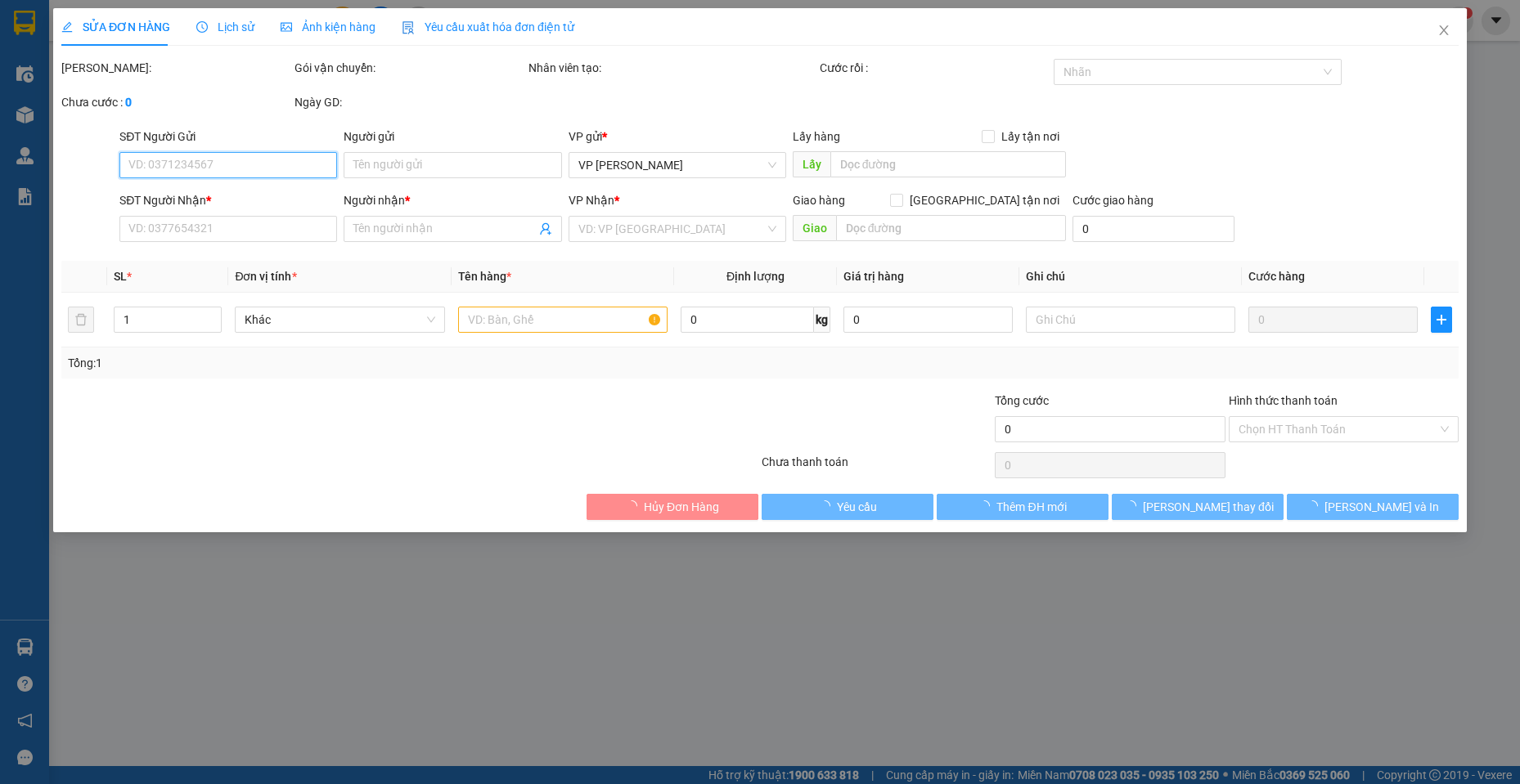
type input "30.000"
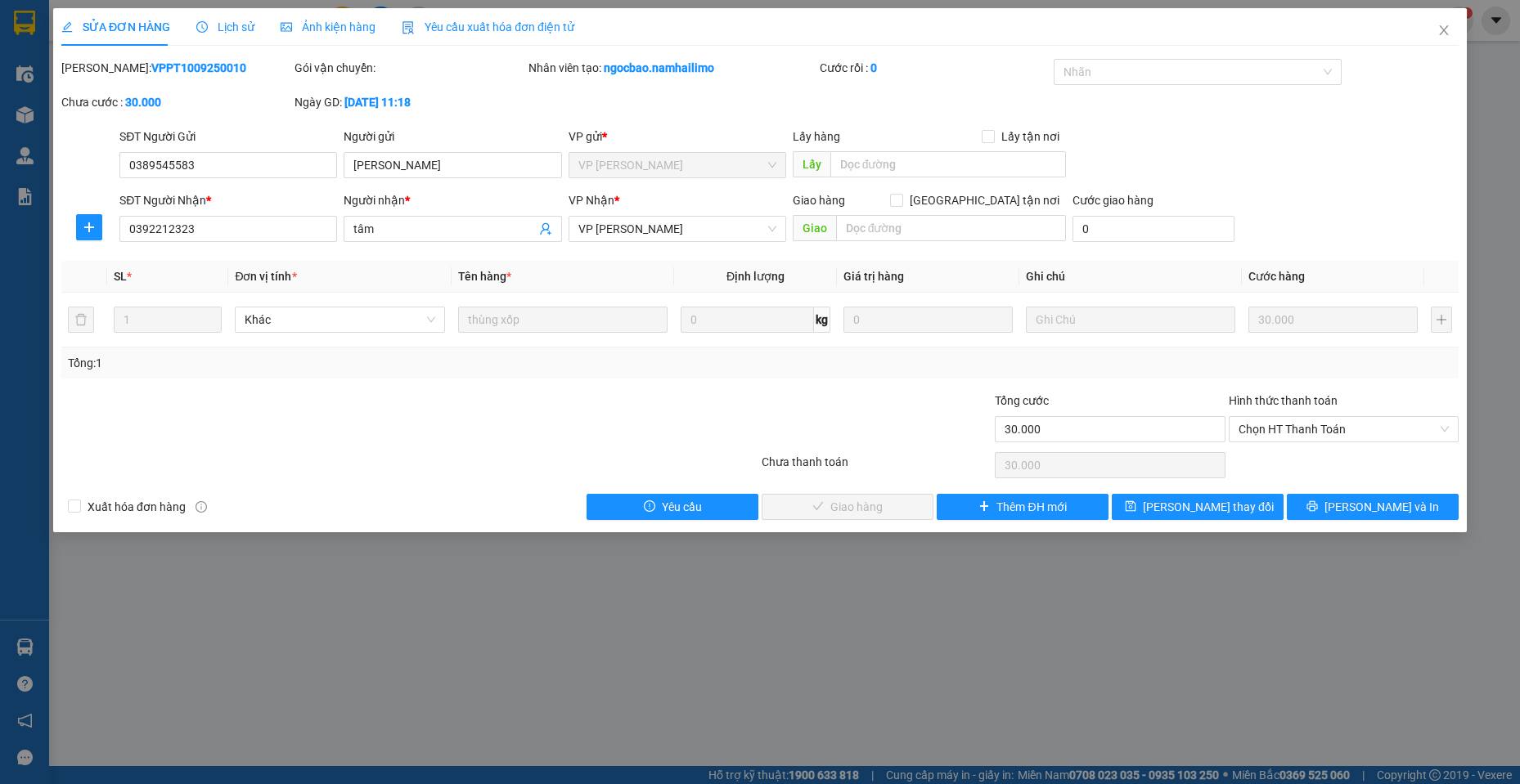
click at [152, 74] on b "VPPT1009250010" at bounding box center [199, 67] width 95 height 13
copy div "[PERSON_NAME]: VPPT1009250010"
drag, startPoint x: 187, startPoint y: 503, endPoint x: 432, endPoint y: 339, distance: 294.8
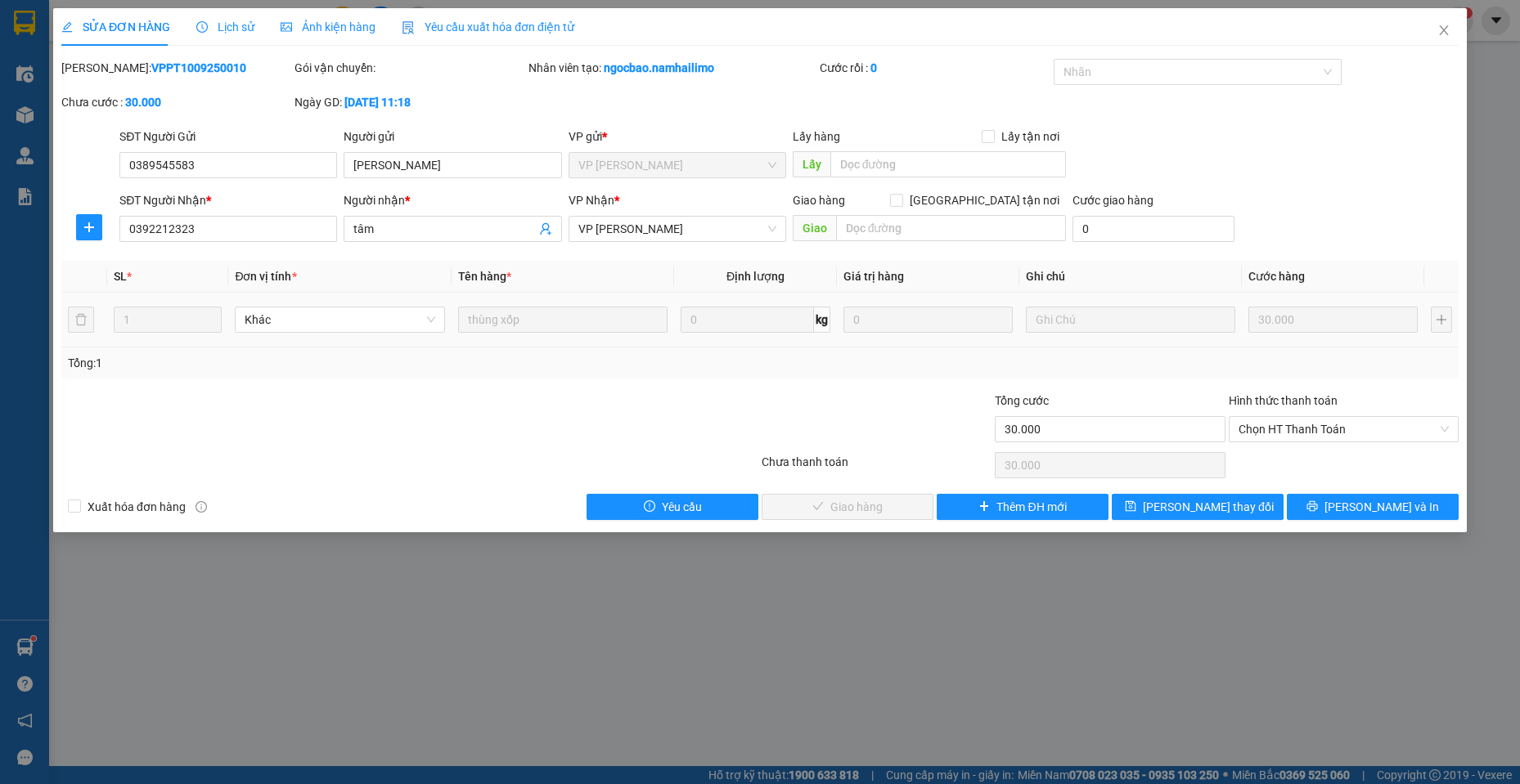
click at [186, 502] on span "Xuất hóa đơn hàng" at bounding box center [136, 507] width 111 height 18
click at [80, 502] on input "Xuất hóa đơn hàng" at bounding box center [73, 505] width 11 height 11
checkbox input "true"
click at [1443, 32] on icon "close" at bounding box center [1443, 30] width 9 height 10
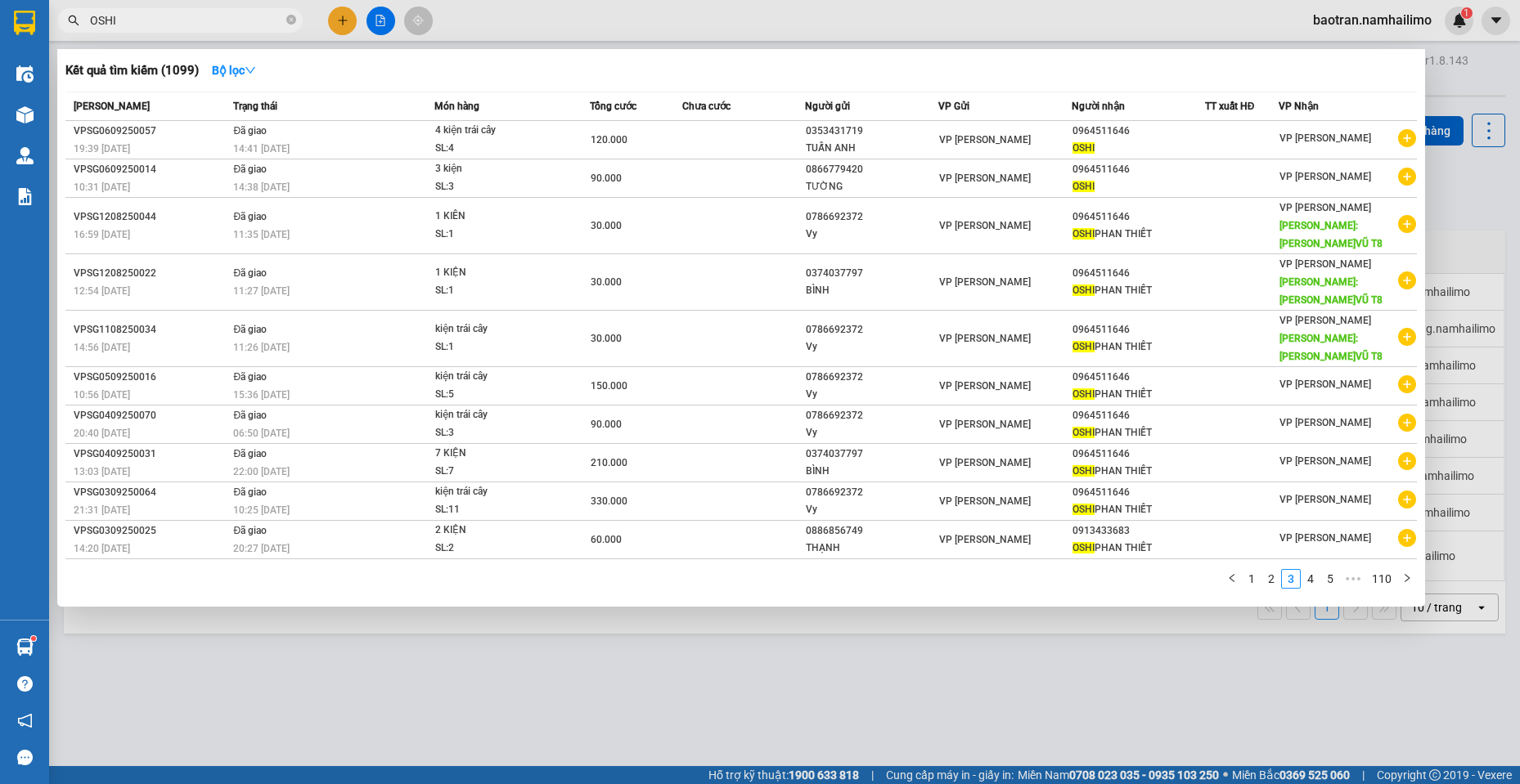
click at [232, 25] on input "OSHI" at bounding box center [187, 20] width 193 height 18
drag, startPoint x: 232, startPoint y: 25, endPoint x: 256, endPoint y: 34, distance: 25.6
click at [232, 24] on input "OSHI" at bounding box center [187, 20] width 193 height 18
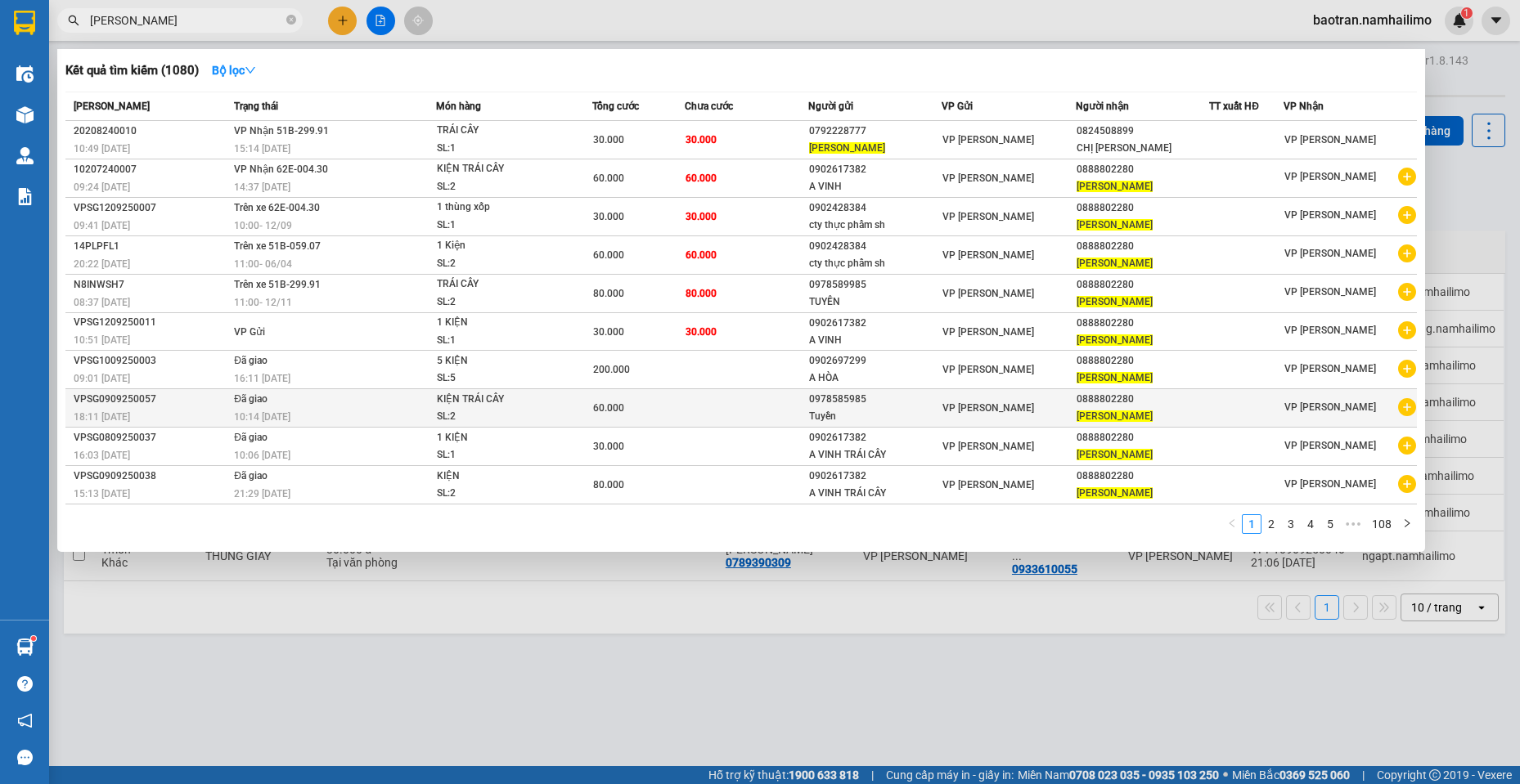
type input "[PERSON_NAME]"
click at [1410, 411] on icon "plus-circle" at bounding box center [1407, 407] width 18 height 18
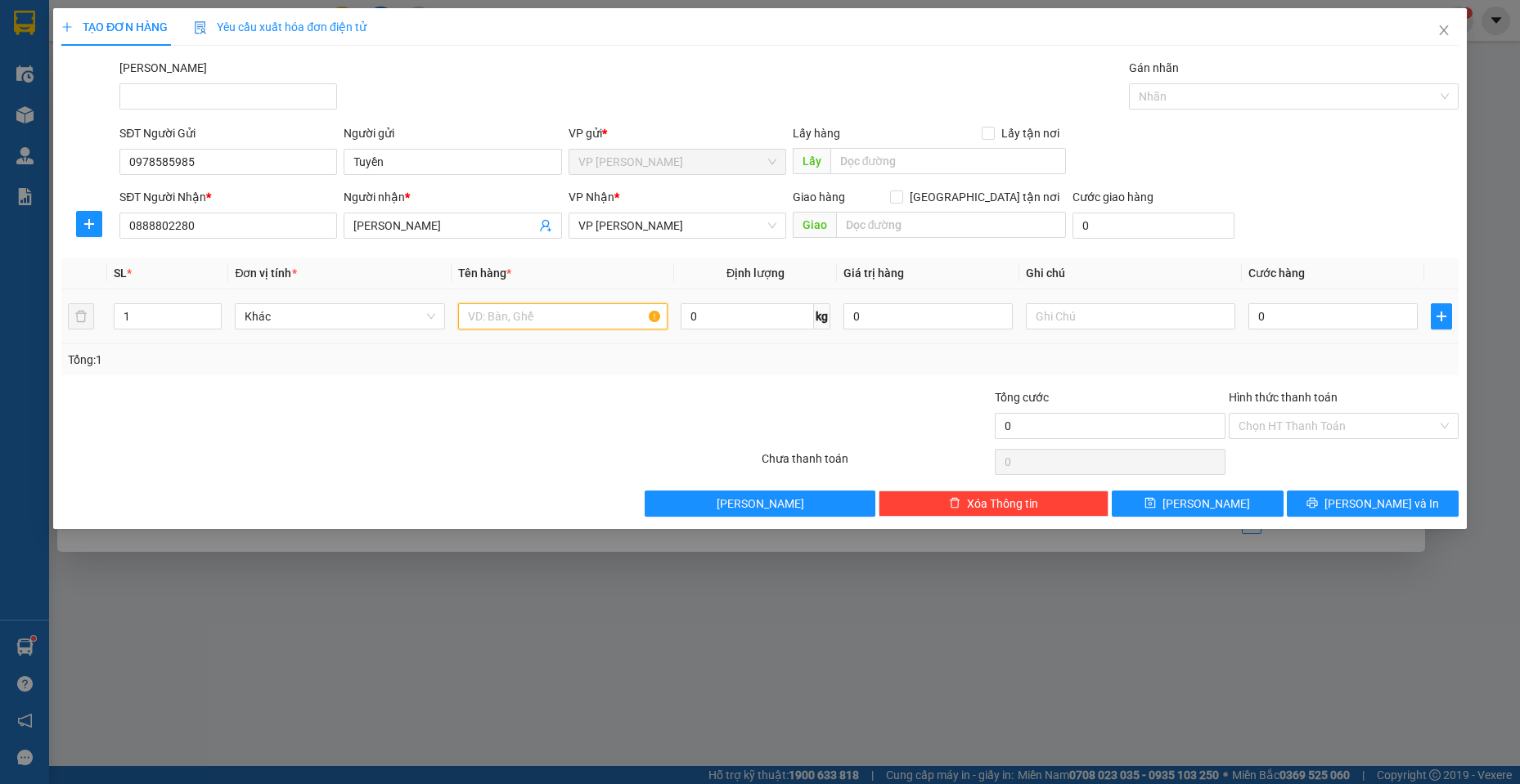
click at [541, 311] on input "text" at bounding box center [563, 316] width 210 height 26
type input "1 KIỆN"
drag, startPoint x: 1312, startPoint y: 330, endPoint x: 1301, endPoint y: 323, distance: 13.0
click at [1304, 327] on div "0" at bounding box center [1333, 316] width 169 height 32
drag, startPoint x: 1298, startPoint y: 313, endPoint x: 1362, endPoint y: 318, distance: 64.2
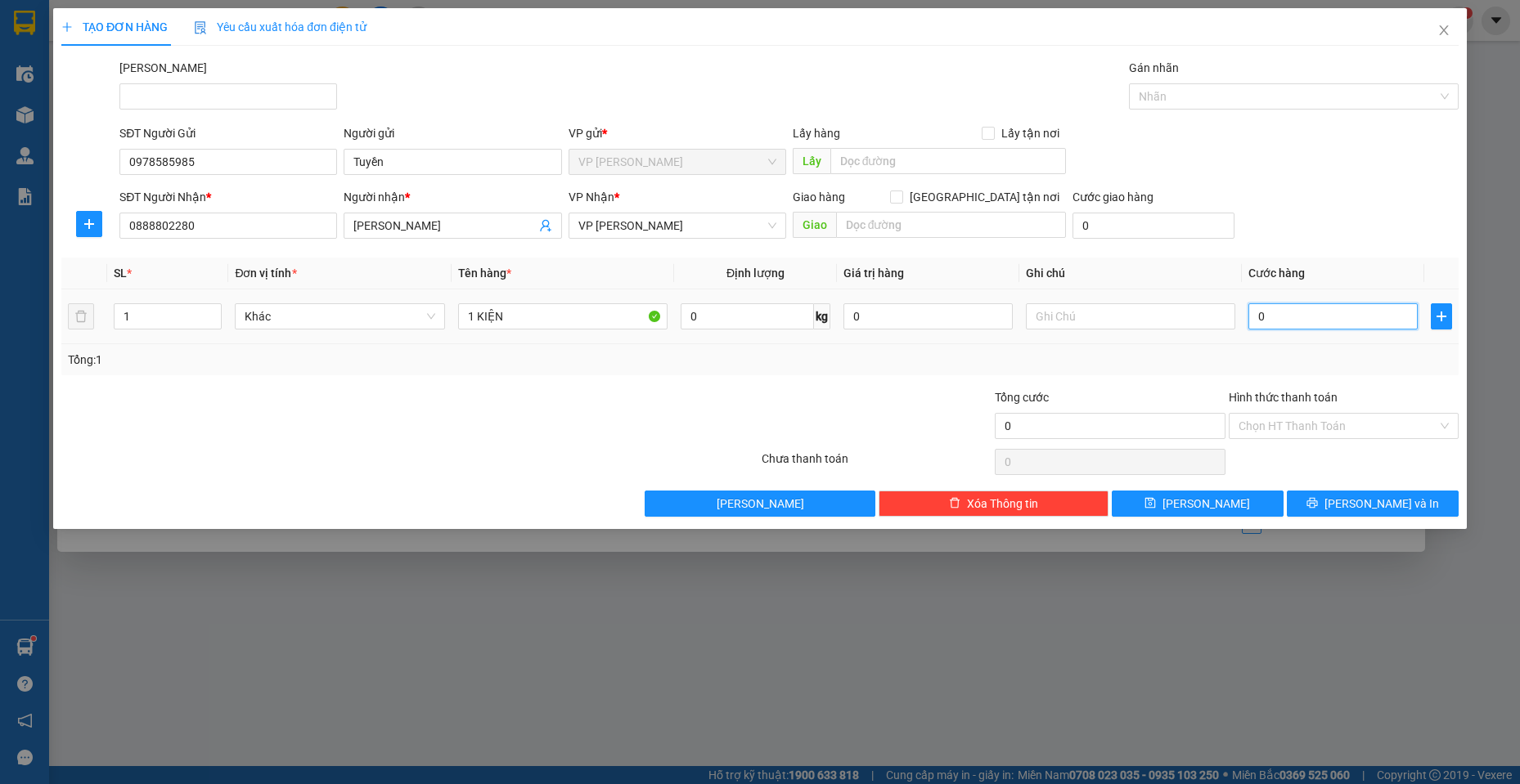
click at [1300, 313] on input "0" at bounding box center [1333, 316] width 169 height 26
type input "3"
type input "30"
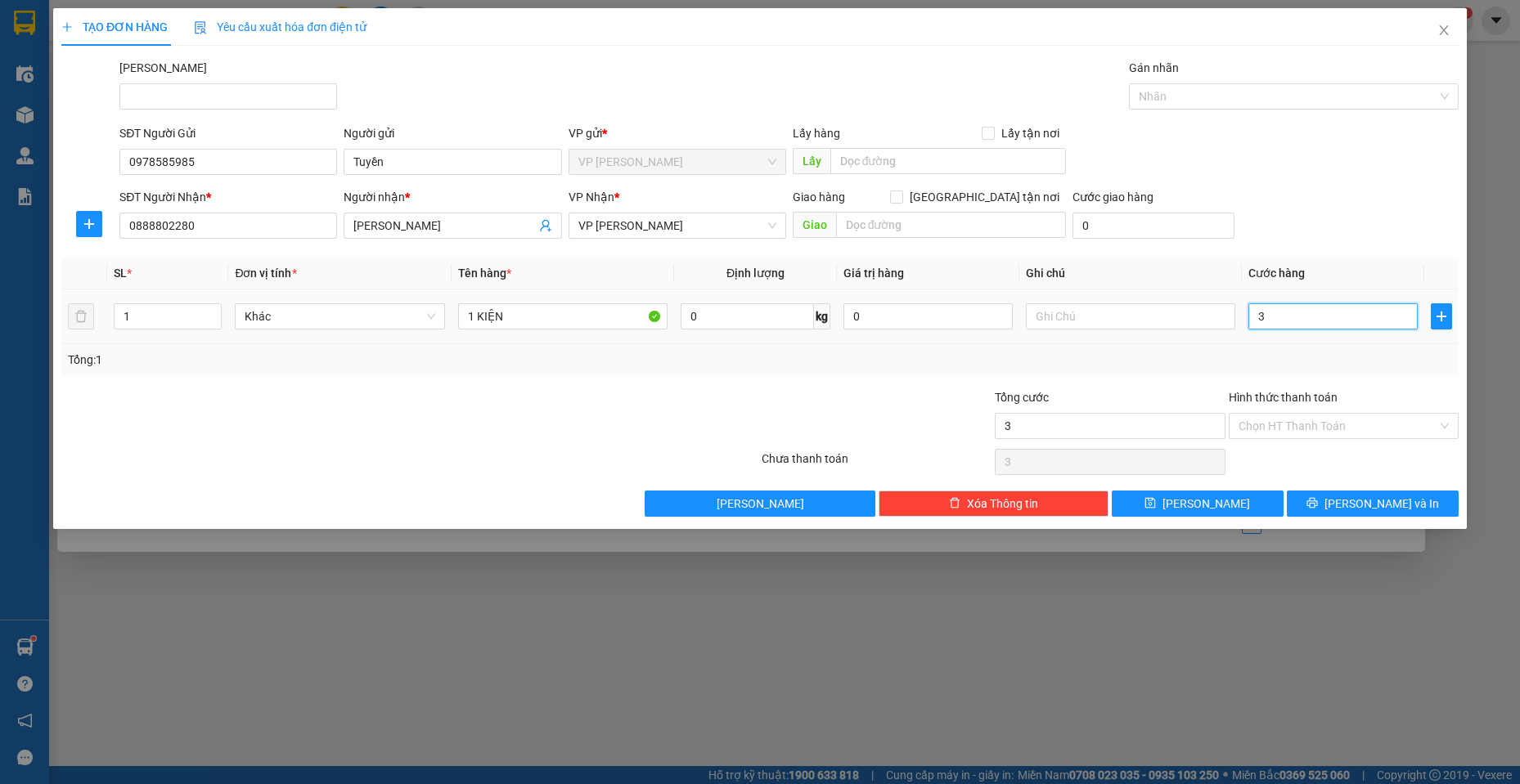
type input "30"
type input "300"
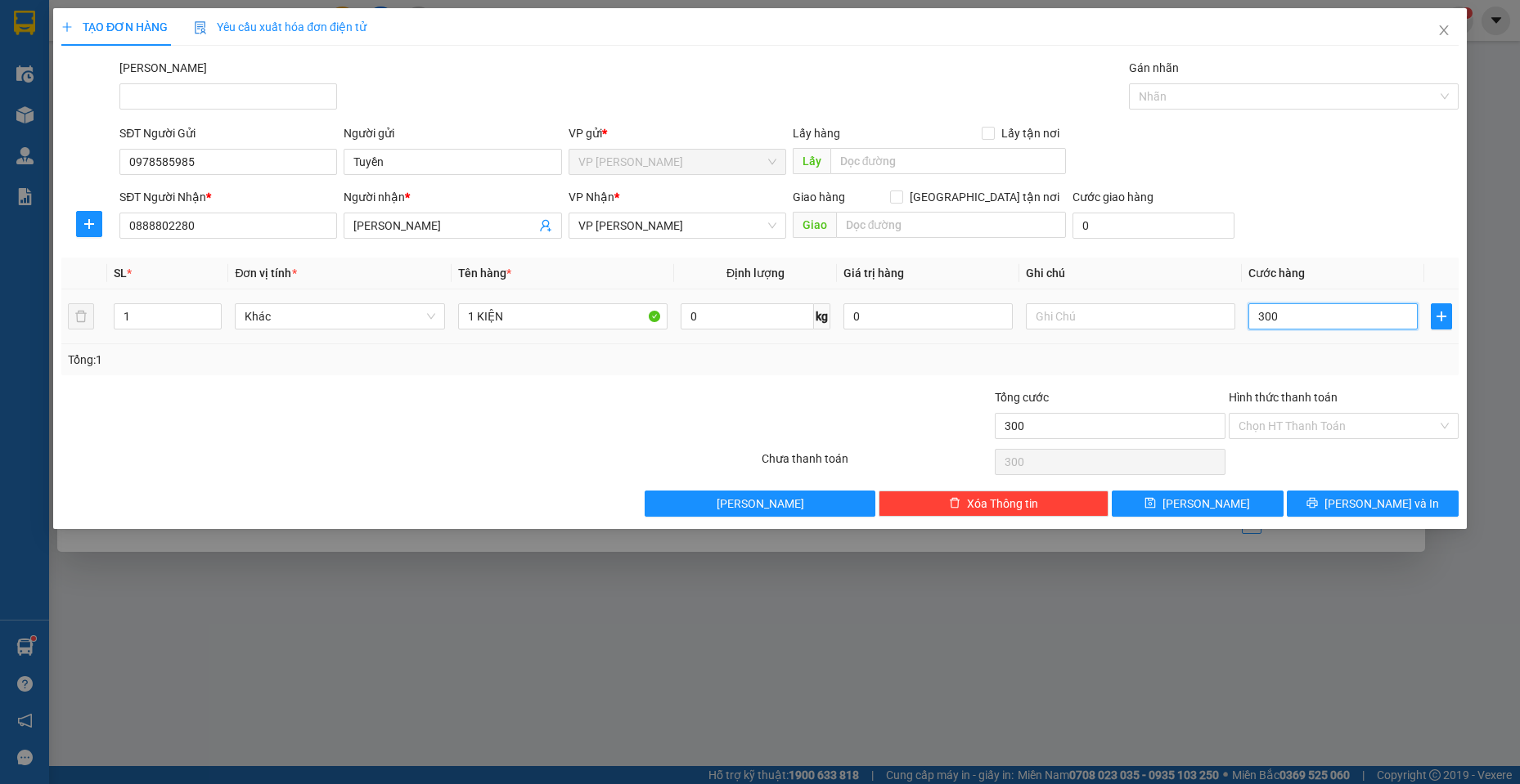
type input "3.000"
type input "30.000"
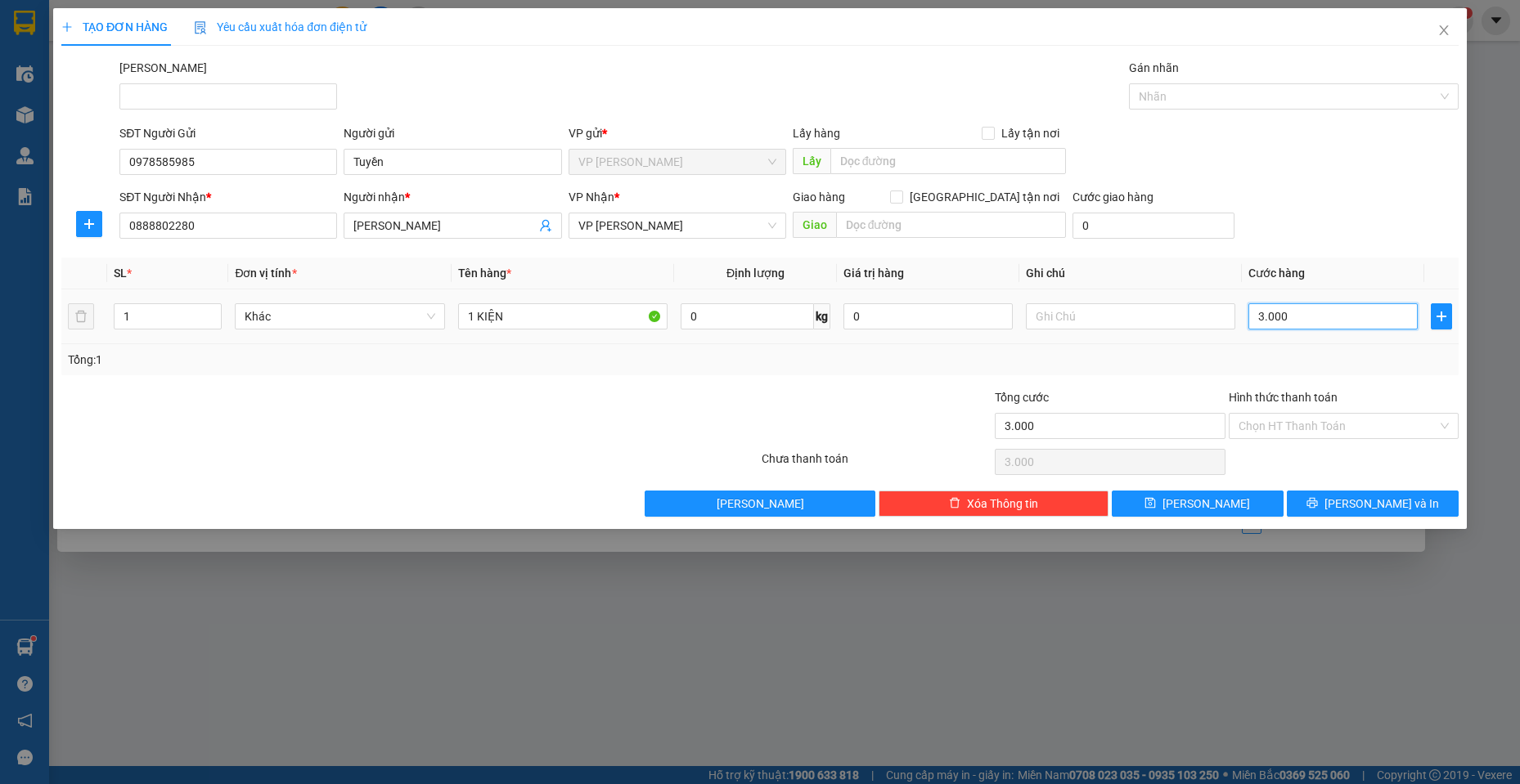
type input "30.000"
click at [1406, 522] on div "TẠO ĐƠN HÀNG Yêu cầu xuất hóa đơn điện tử Transit Pickup Surcharge Ids Transit …" at bounding box center [760, 268] width 1413 height 521
click at [1395, 510] on span "[PERSON_NAME] và In" at bounding box center [1382, 504] width 115 height 18
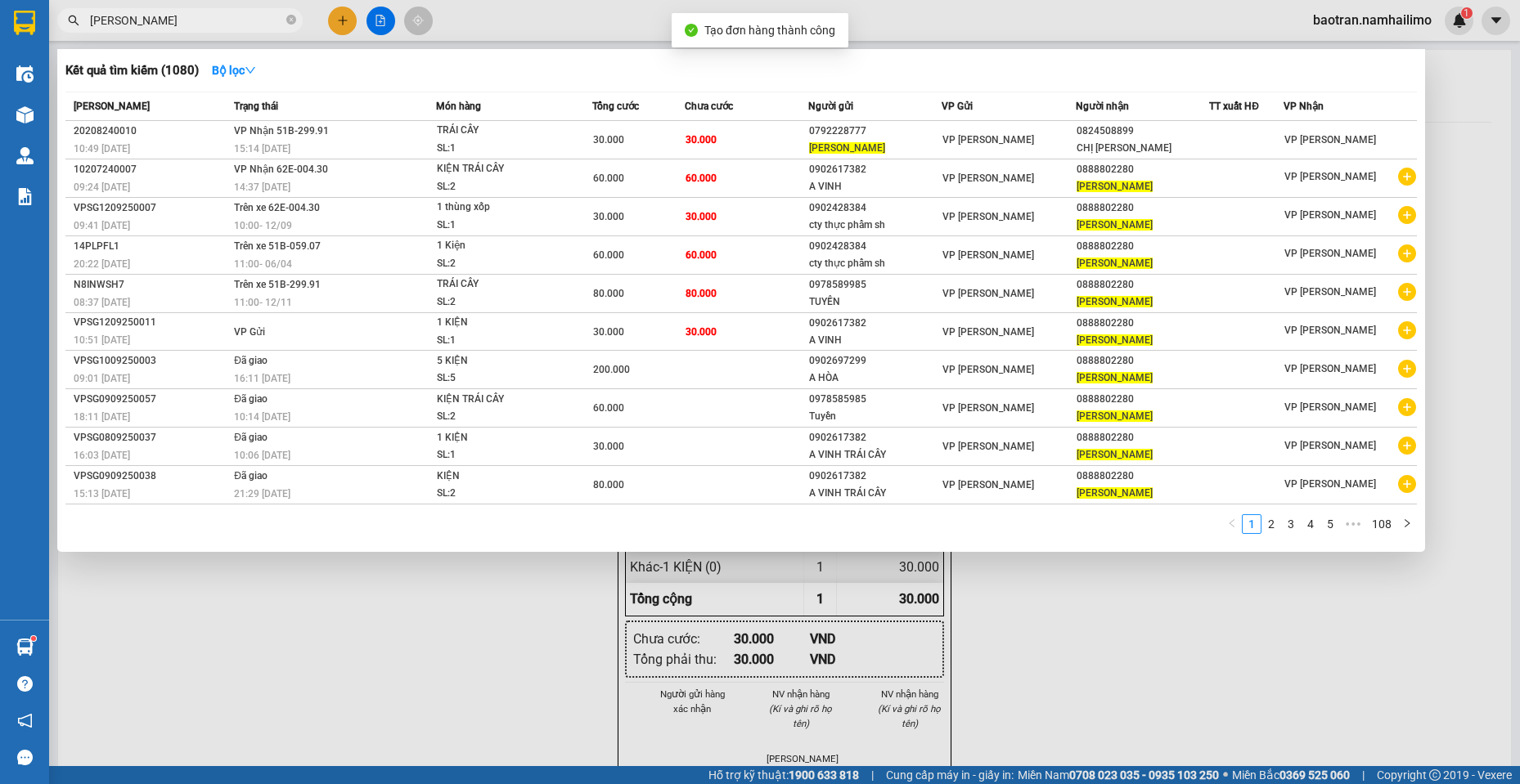
drag, startPoint x: 974, startPoint y: 600, endPoint x: 882, endPoint y: 291, distance: 322.4
click at [969, 597] on div at bounding box center [760, 392] width 1520 height 784
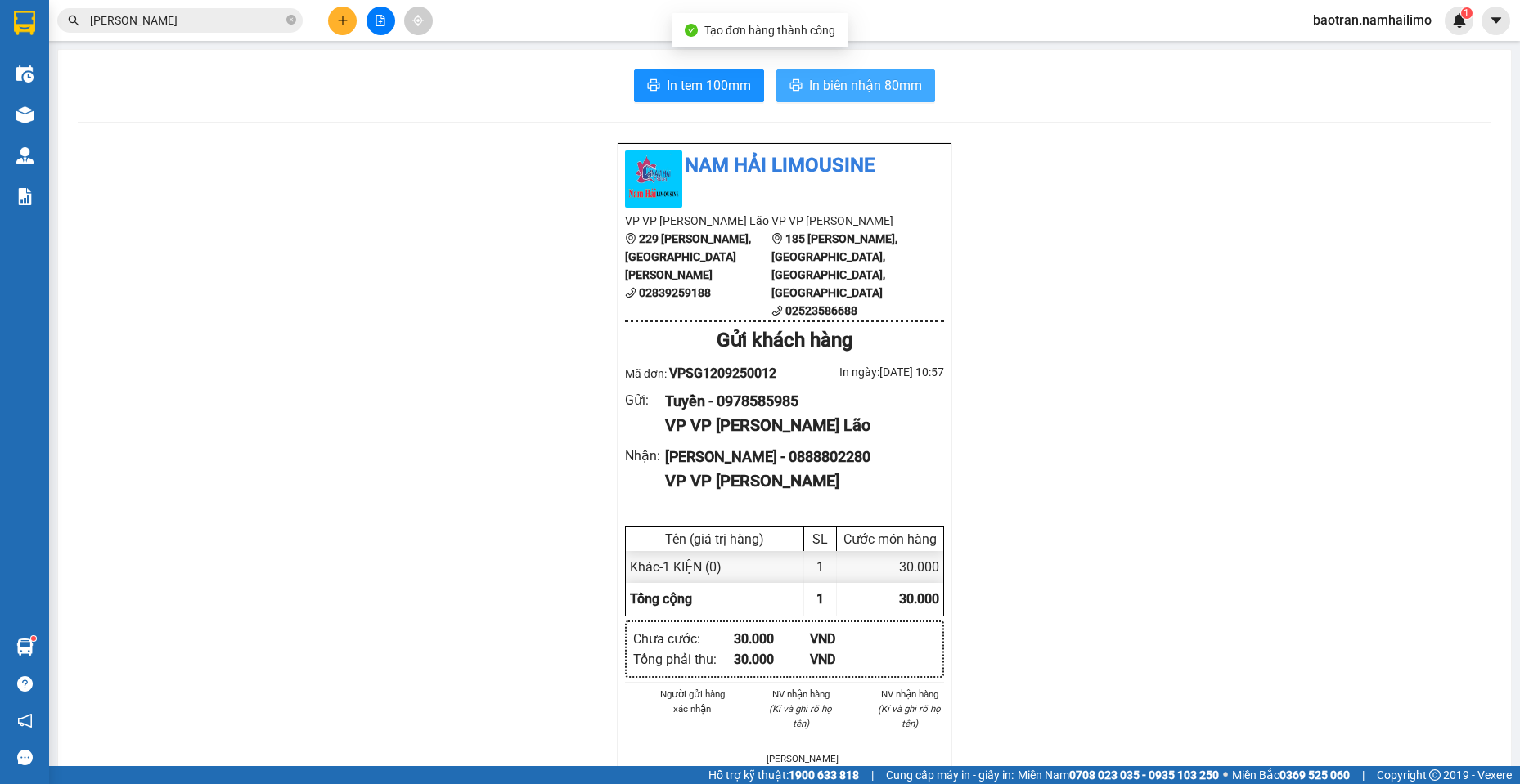
click at [897, 87] on span "In biên nhận 80mm" at bounding box center [865, 85] width 113 height 20
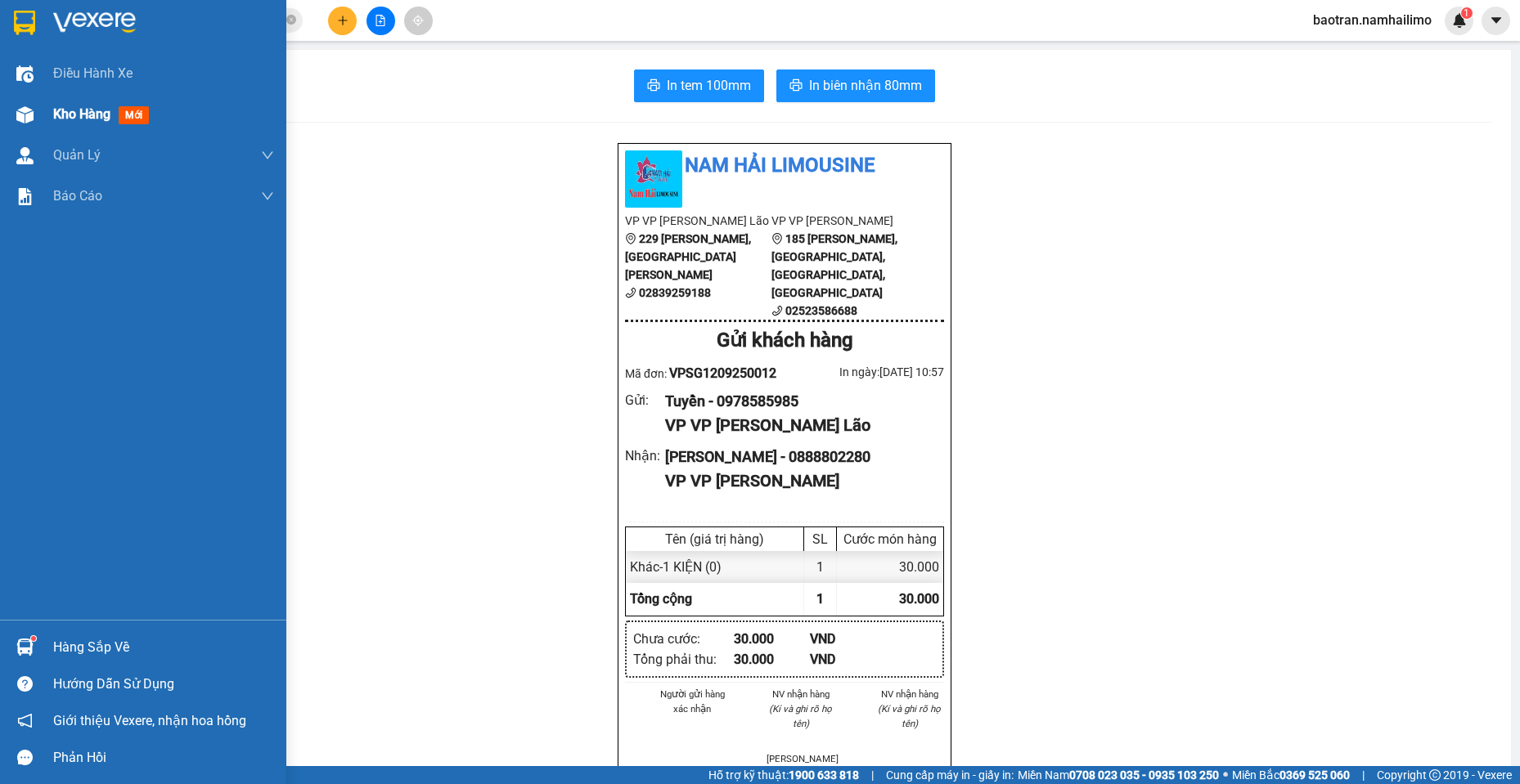
click at [28, 122] on img at bounding box center [25, 115] width 18 height 18
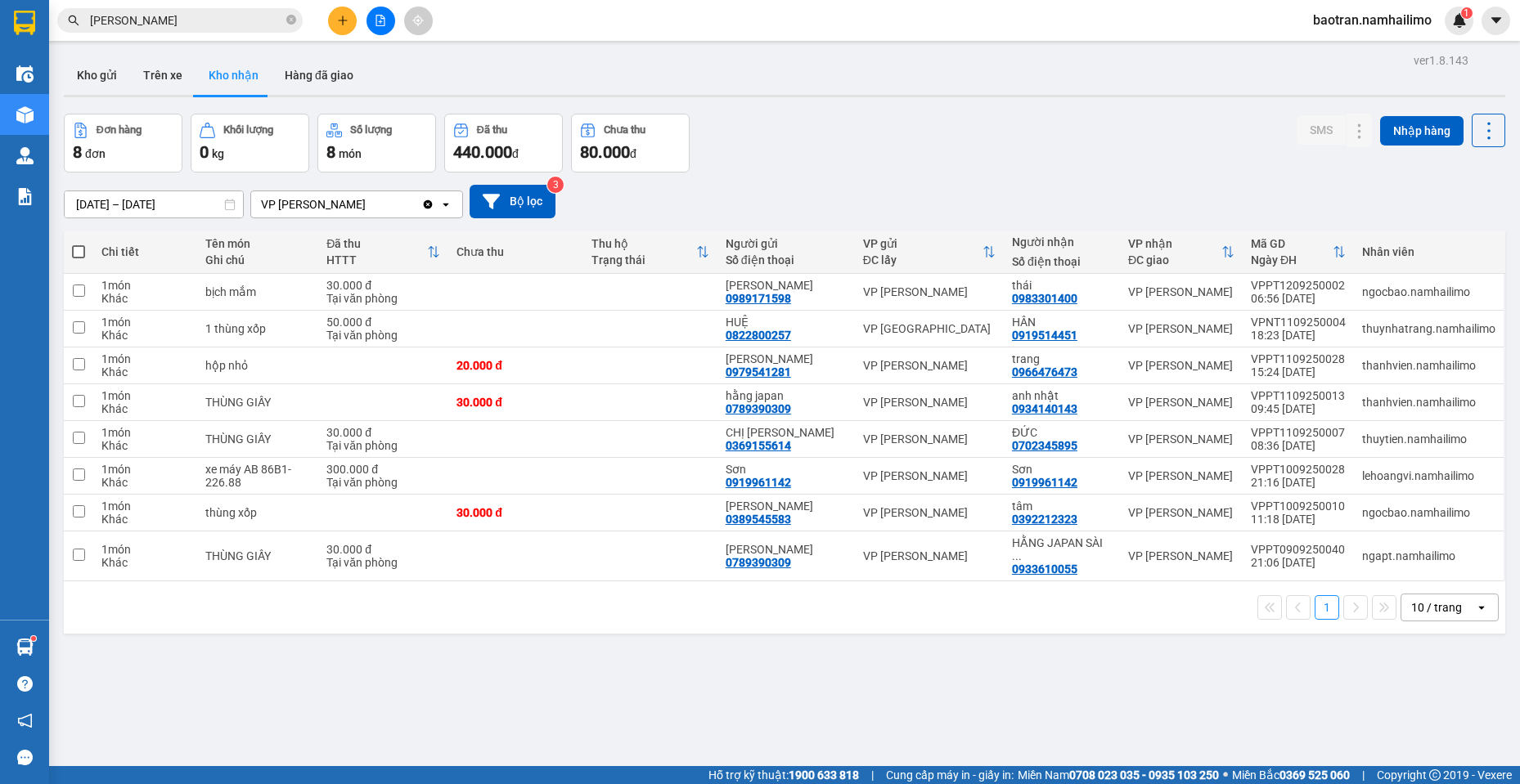
click at [1473, 215] on div "[DATE] – [DATE] Press the down arrow key to interact with the calendar and sele…" at bounding box center [784, 201] width 1441 height 33
